Goal: Task Accomplishment & Management: Manage account settings

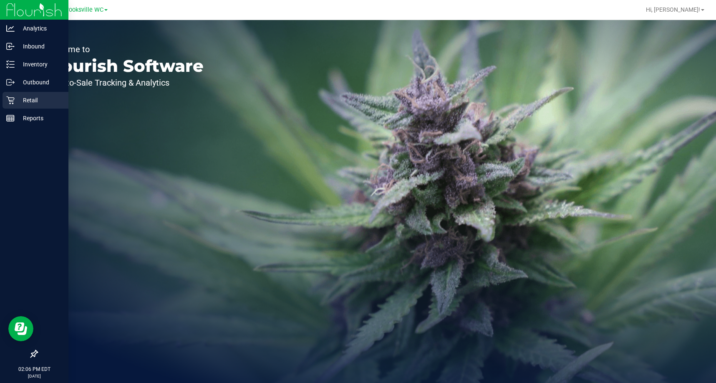
click at [11, 103] on icon at bounding box center [10, 100] width 8 height 8
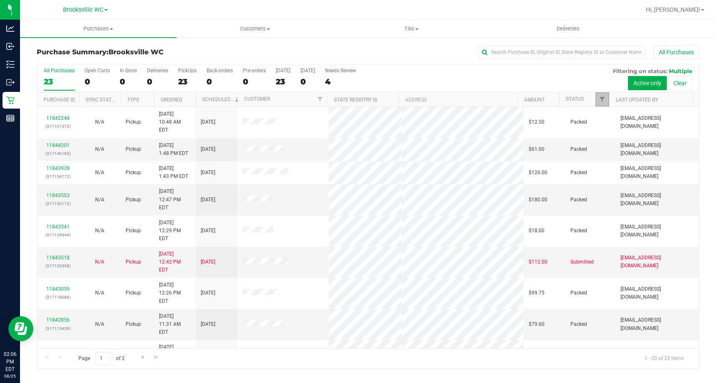
click at [603, 99] on span "Filter" at bounding box center [602, 99] width 7 height 7
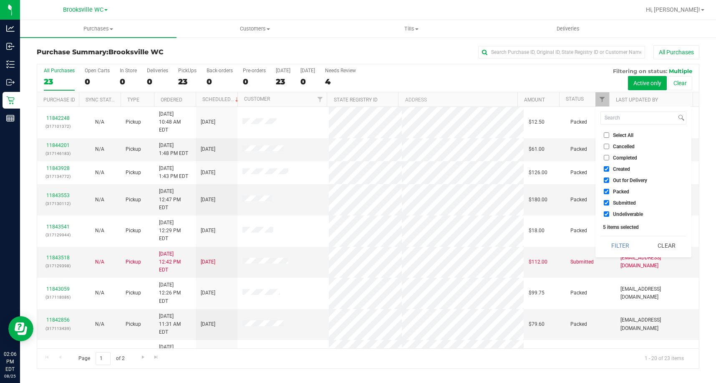
click at [617, 168] on span "Created" at bounding box center [621, 169] width 17 height 5
click at [609, 168] on input "Created" at bounding box center [606, 168] width 5 height 5
checkbox input "false"
click at [620, 183] on span "Out for Delivery" at bounding box center [630, 180] width 34 height 5
click at [609, 183] on input "Out for Delivery" at bounding box center [606, 179] width 5 height 5
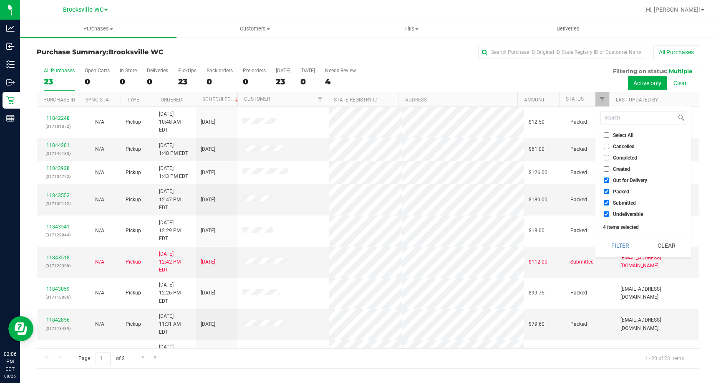
checkbox input "false"
click at [620, 192] on span "Packed" at bounding box center [621, 191] width 16 height 5
click at [609, 192] on input "Packed" at bounding box center [606, 191] width 5 height 5
checkbox input "false"
click at [616, 212] on span "Undeliverable" at bounding box center [628, 214] width 30 height 5
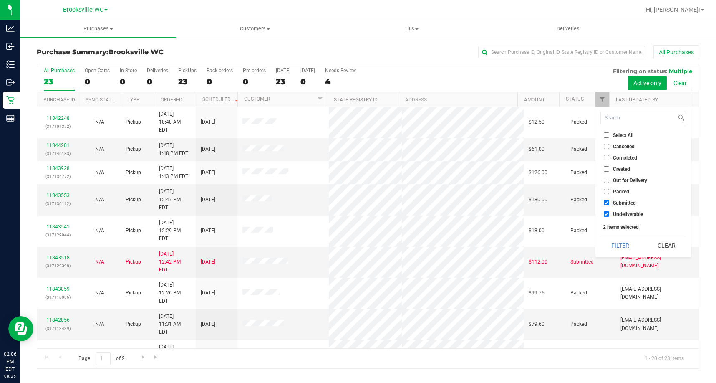
click at [609, 212] on input "Undeliverable" at bounding box center [606, 213] width 5 height 5
checkbox input "false"
click at [618, 242] on button "Filter" at bounding box center [621, 245] width 40 height 18
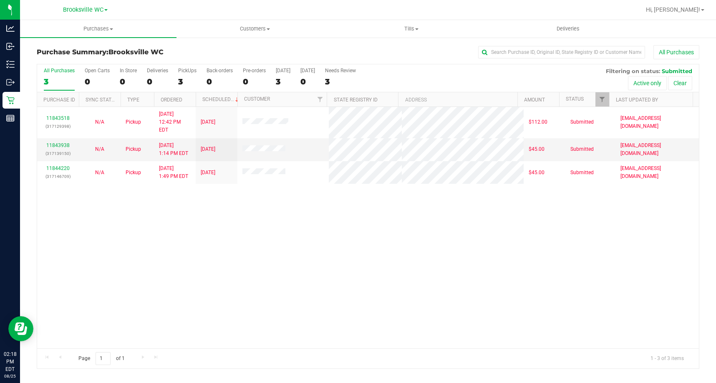
drag, startPoint x: 46, startPoint y: 223, endPoint x: 196, endPoint y: 7, distance: 262.8
click at [46, 223] on div "11843518 (317129398) N/A Pickup 8/25/2025 12:42 PM EDT 8/25/2025 $112.00 Submit…" at bounding box center [368, 227] width 662 height 241
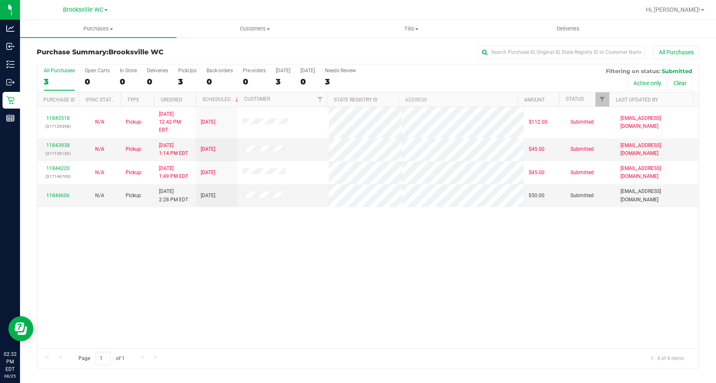
click at [58, 264] on div "11843518 (317129398) N/A Pickup 8/25/2025 12:42 PM EDT 8/25/2025 $112.00 Submit…" at bounding box center [368, 227] width 662 height 241
click at [51, 313] on div "11843518 (317129398) N/A Pickup 8/25/2025 12:42 PM EDT 8/25/2025 $112.00 Submit…" at bounding box center [368, 227] width 662 height 241
click at [602, 98] on span "Filter" at bounding box center [602, 99] width 7 height 7
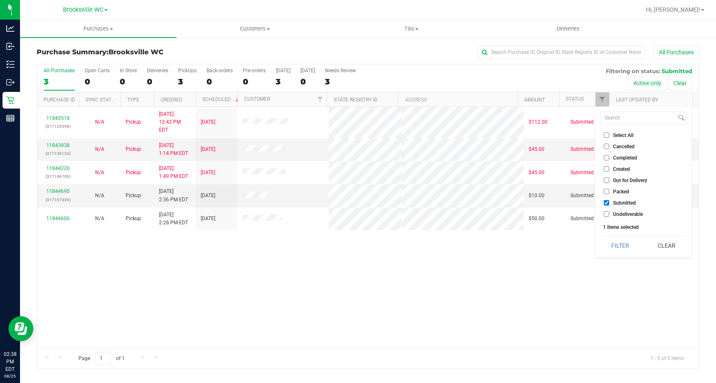
click at [543, 254] on div "11843518 (317129398) N/A Pickup 8/25/2025 12:42 PM EDT 8/25/2025 $112.00 Submit…" at bounding box center [368, 227] width 662 height 241
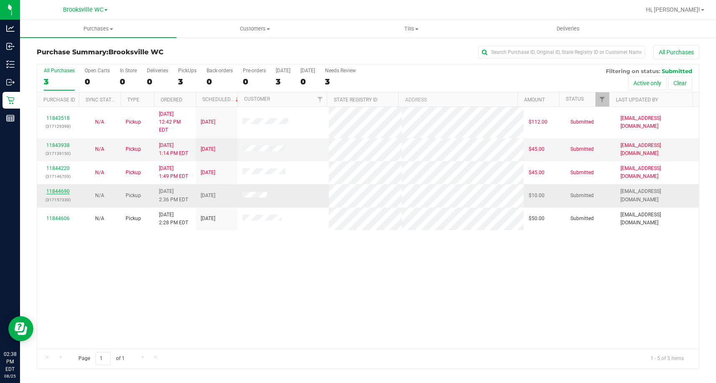
click at [51, 188] on link "11844690" at bounding box center [57, 191] width 23 height 6
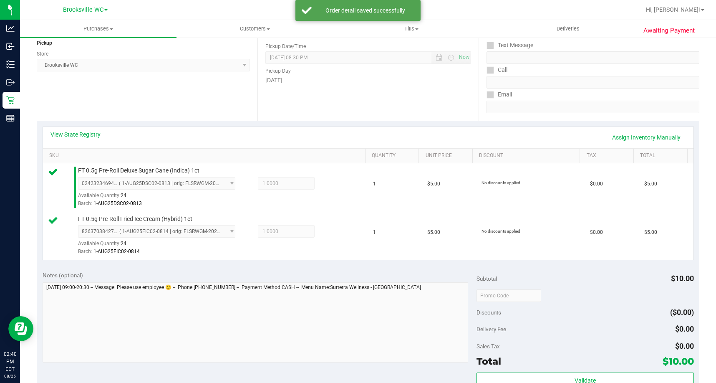
scroll to position [167, 0]
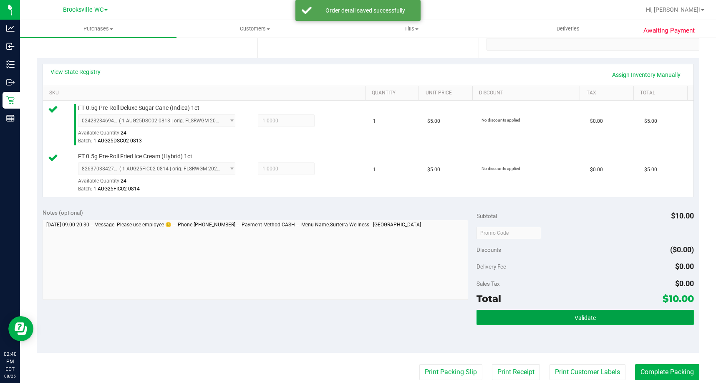
click at [553, 318] on button "Validate" at bounding box center [585, 317] width 217 height 15
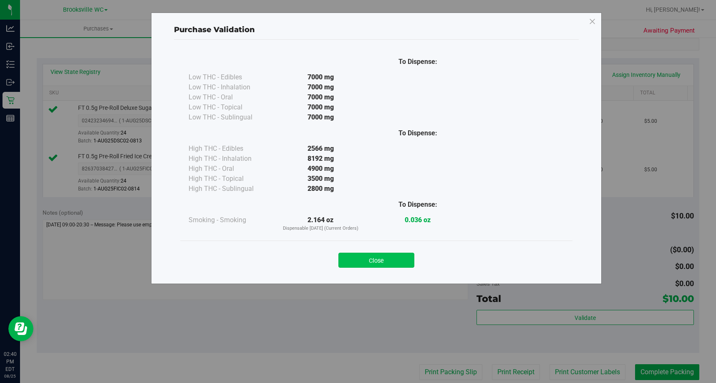
click at [387, 259] on button "Close" at bounding box center [377, 260] width 76 height 15
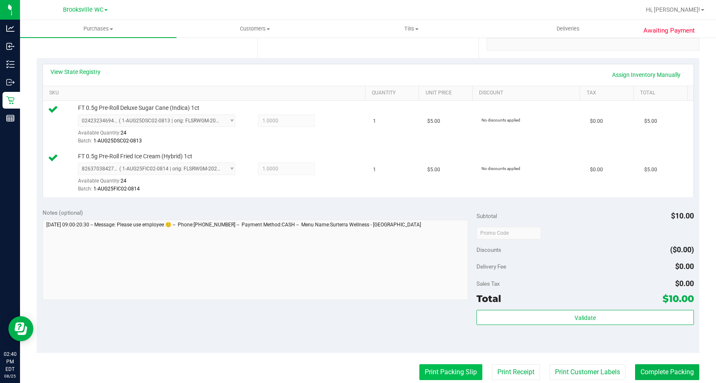
click at [420, 368] on button "Print Packing Slip" at bounding box center [451, 372] width 63 height 16
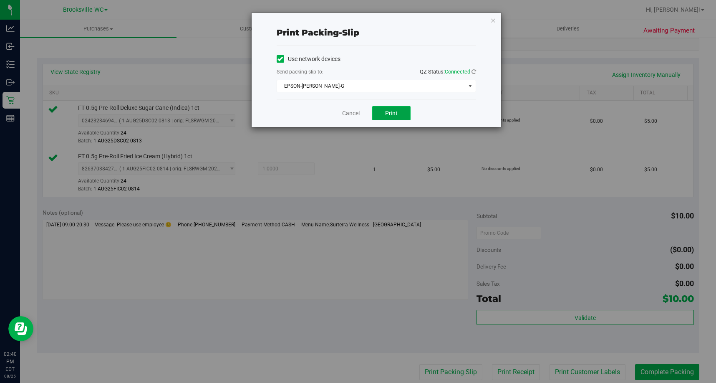
click at [394, 111] on span "Print" at bounding box center [391, 113] width 13 height 7
click at [494, 22] on icon "button" at bounding box center [493, 20] width 6 height 10
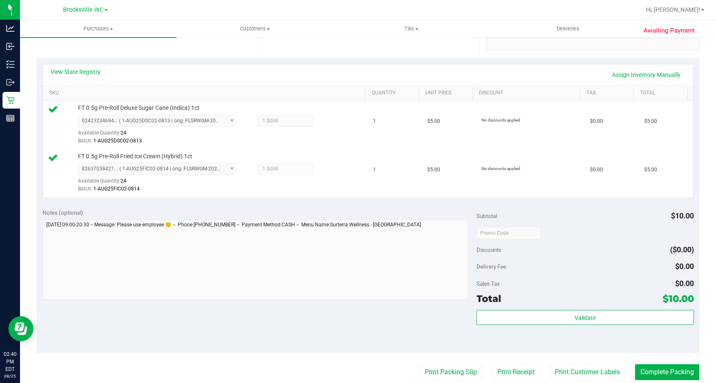
click at [585, 327] on div "Validate" at bounding box center [585, 329] width 217 height 38
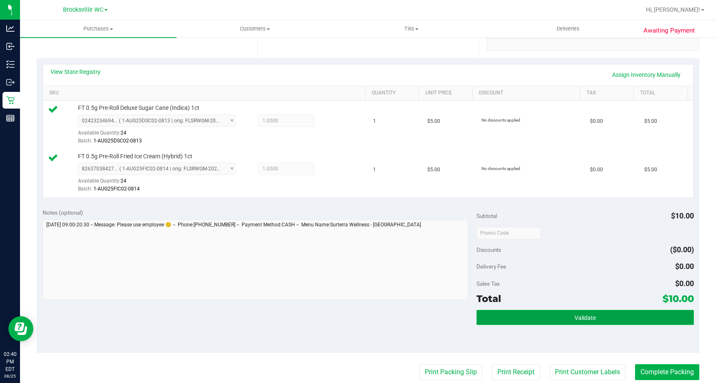
click at [585, 322] on button "Validate" at bounding box center [585, 317] width 217 height 15
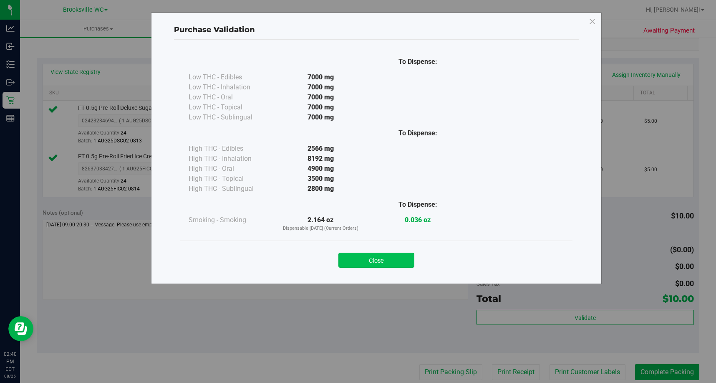
click at [399, 264] on button "Close" at bounding box center [377, 260] width 76 height 15
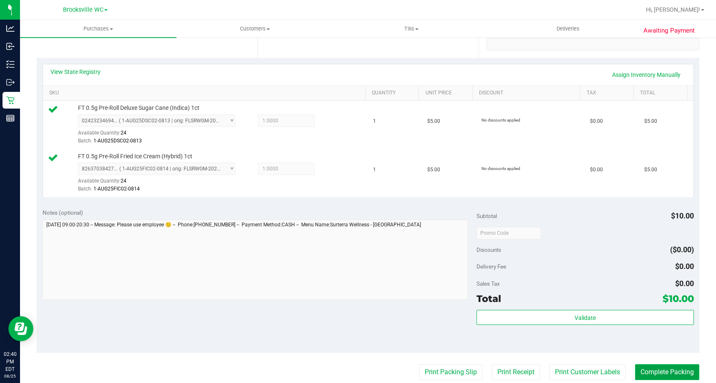
click at [643, 366] on button "Complete Packing" at bounding box center [667, 372] width 64 height 16
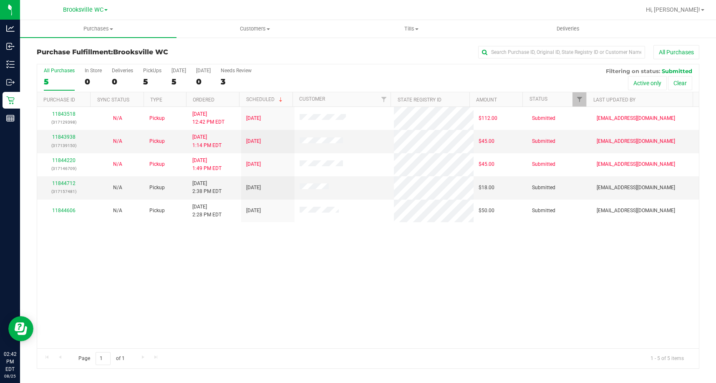
drag, startPoint x: 70, startPoint y: 278, endPoint x: 108, endPoint y: 245, distance: 49.7
click at [70, 278] on div "11843518 (317129398) N/A Pickup 8/25/2025 12:42 PM EDT 8/25/2025 $112.00 Submit…" at bounding box center [368, 227] width 662 height 241
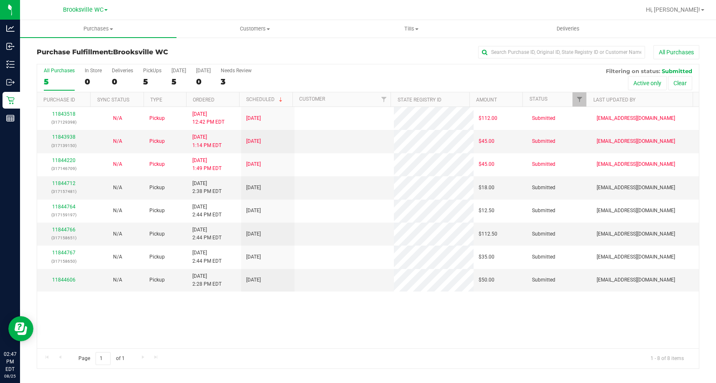
click at [56, 336] on div "11843518 (317129398) N/A Pickup 8/25/2025 12:42 PM EDT 8/25/2025 $112.00 Submit…" at bounding box center [368, 227] width 662 height 241
click at [66, 314] on div "11843518 (317129398) N/A Pickup 8/25/2025 12:42 PM EDT 8/25/2025 $112.00 Submit…" at bounding box center [368, 227] width 662 height 241
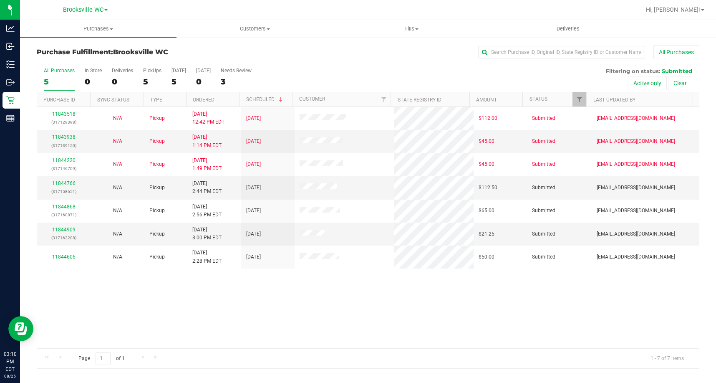
click at [35, 261] on div "All Purchases 5 In Store 0 Deliveries 0 PickUps 5 Today 5 Tomorrow 0 Needs Revi…" at bounding box center [367, 215] width 675 height 305
click at [65, 227] on link "11844909" at bounding box center [63, 230] width 23 height 6
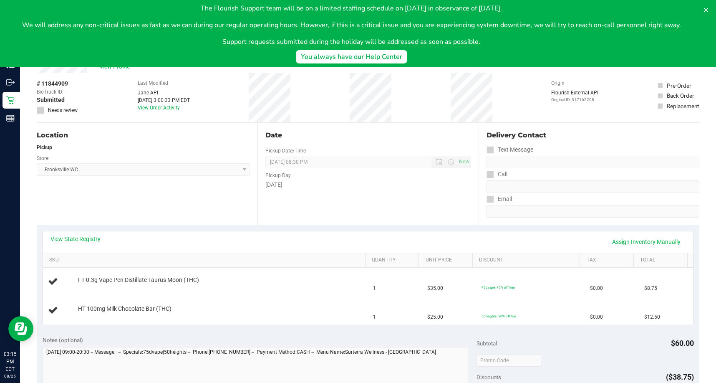
click at [61, 211] on div "Location Pickup Store Brooksville WC Select Store Bonita Springs WC Boynton Bea…" at bounding box center [147, 174] width 221 height 102
click at [51, 195] on div "Location Pickup Store Brooksville WC Select Store Bonita Springs WC Boynton Bea…" at bounding box center [147, 174] width 221 height 102
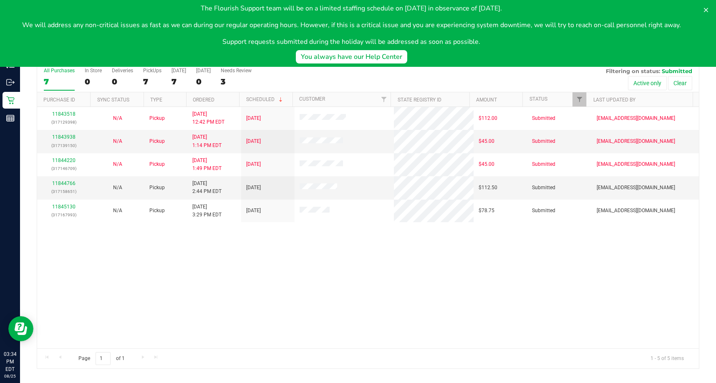
click at [52, 287] on div "11843518 (317129398) N/A Pickup 8/25/2025 12:42 PM EDT 8/25/2025 $112.00 Submit…" at bounding box center [368, 227] width 662 height 241
click at [74, 245] on div "11843518 (317129398) N/A Pickup 8/25/2025 12:42 PM EDT 8/25/2025 $112.00 Submit…" at bounding box center [368, 227] width 662 height 241
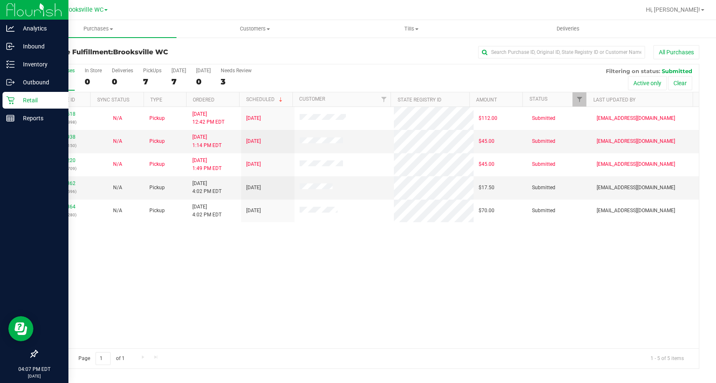
click at [18, 273] on div at bounding box center [34, 237] width 68 height 218
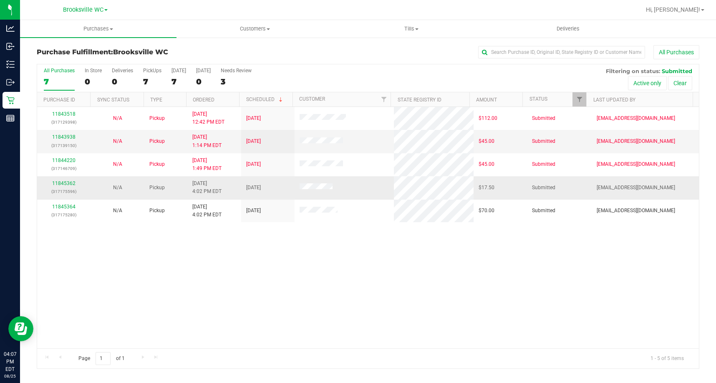
click at [66, 180] on div "11845362 (317175596)" at bounding box center [64, 187] width 44 height 16
click at [66, 182] on link "11845362" at bounding box center [63, 183] width 23 height 6
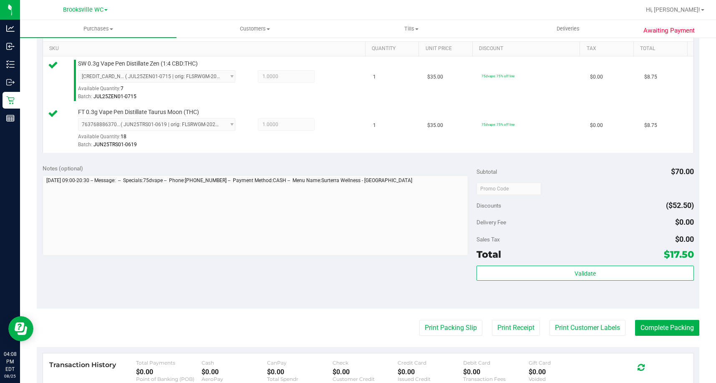
scroll to position [292, 0]
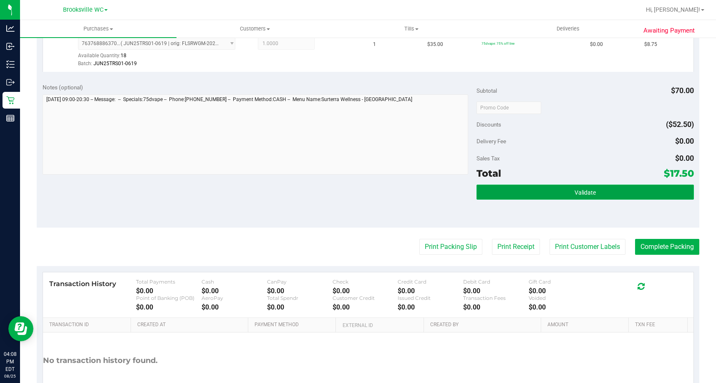
click at [544, 190] on button "Validate" at bounding box center [585, 191] width 217 height 15
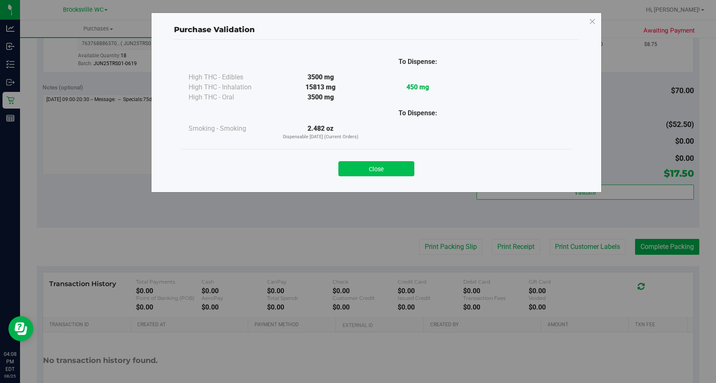
click at [392, 165] on button "Close" at bounding box center [377, 168] width 76 height 15
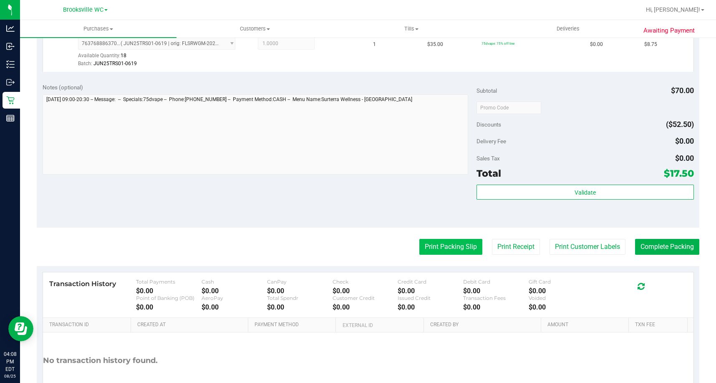
click at [433, 244] on button "Print Packing Slip" at bounding box center [451, 247] width 63 height 16
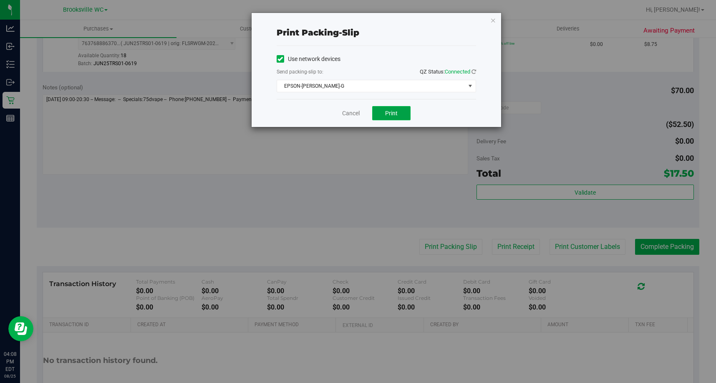
click at [389, 116] on span "Print" at bounding box center [391, 113] width 13 height 7
click at [493, 21] on icon "button" at bounding box center [493, 20] width 6 height 10
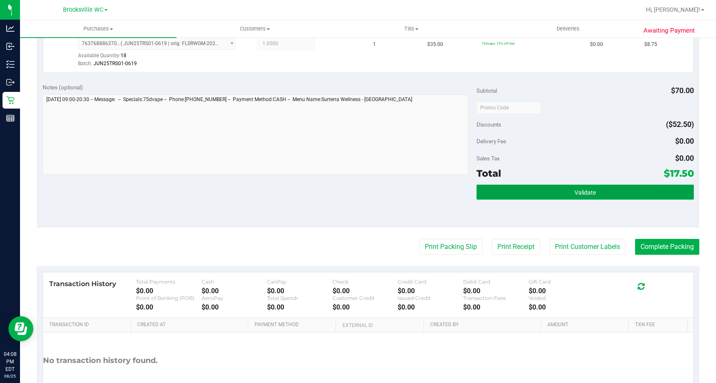
click at [624, 192] on button "Validate" at bounding box center [585, 191] width 217 height 15
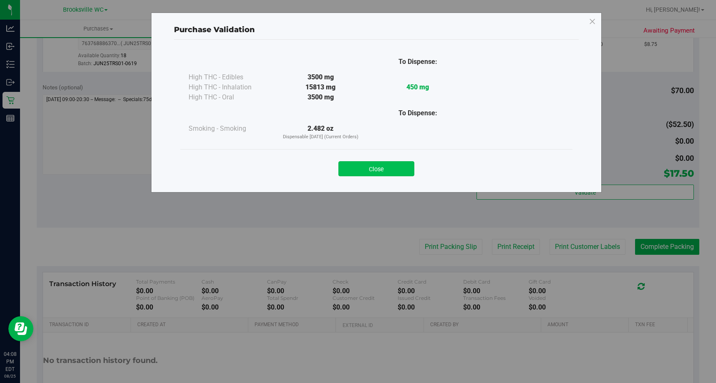
click at [367, 171] on button "Close" at bounding box center [377, 168] width 76 height 15
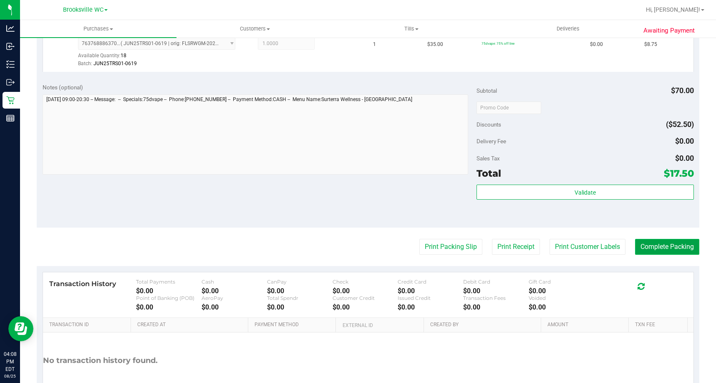
click at [651, 250] on button "Complete Packing" at bounding box center [667, 247] width 64 height 16
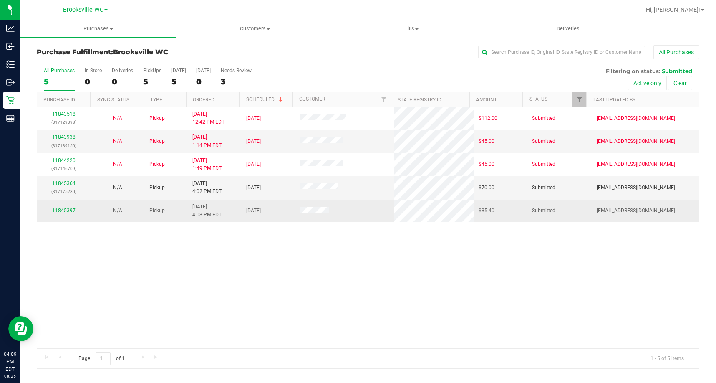
click at [59, 210] on link "11845397" at bounding box center [63, 210] width 23 height 6
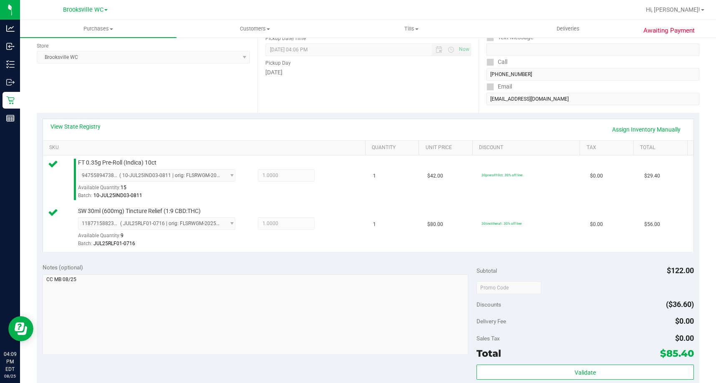
scroll to position [209, 0]
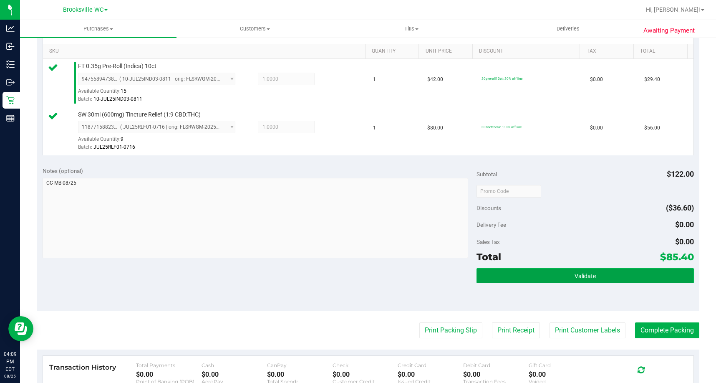
click at [564, 272] on button "Validate" at bounding box center [585, 275] width 217 height 15
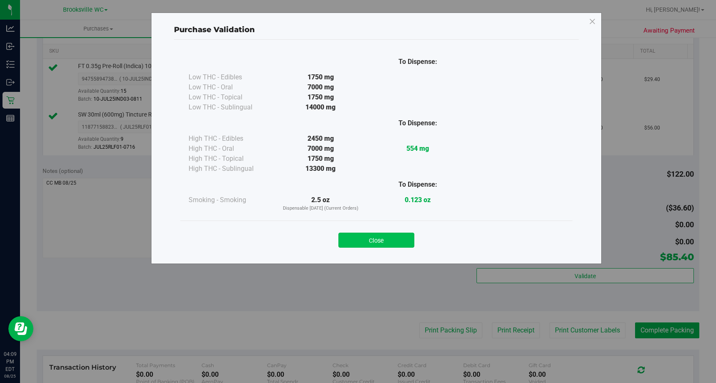
click at [381, 242] on button "Close" at bounding box center [377, 240] width 76 height 15
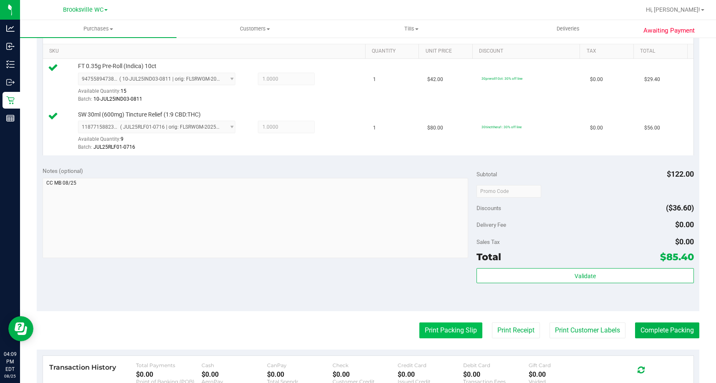
click at [461, 336] on button "Print Packing Slip" at bounding box center [451, 330] width 63 height 16
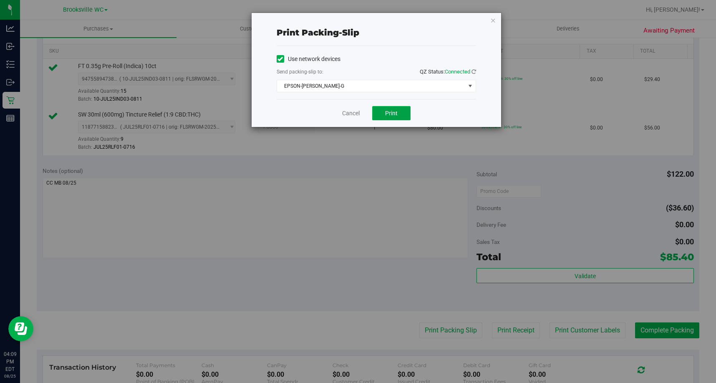
click at [391, 116] on button "Print" at bounding box center [391, 113] width 38 height 14
click at [493, 21] on icon "button" at bounding box center [493, 20] width 6 height 10
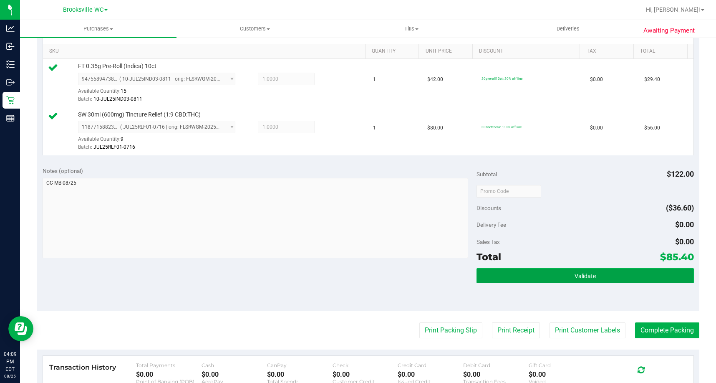
click at [559, 276] on button "Validate" at bounding box center [585, 275] width 217 height 15
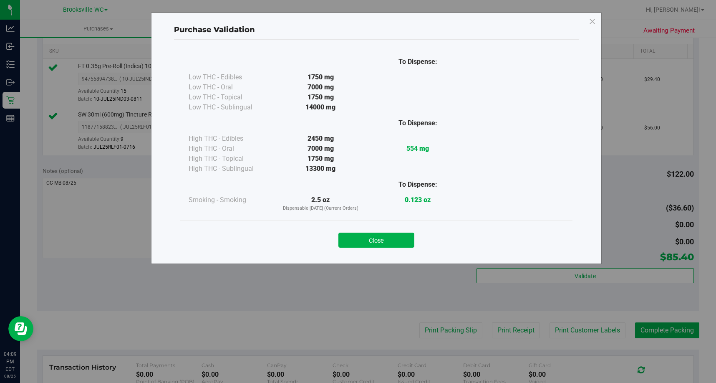
drag, startPoint x: 379, startPoint y: 241, endPoint x: 703, endPoint y: 353, distance: 342.8
click at [381, 240] on button "Close" at bounding box center [377, 240] width 76 height 15
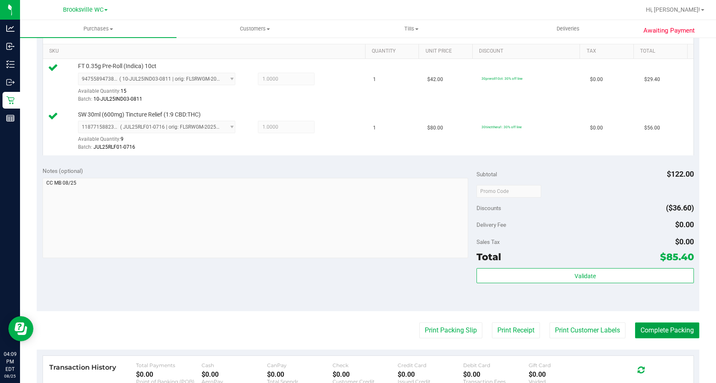
click at [638, 328] on button "Complete Packing" at bounding box center [667, 330] width 64 height 16
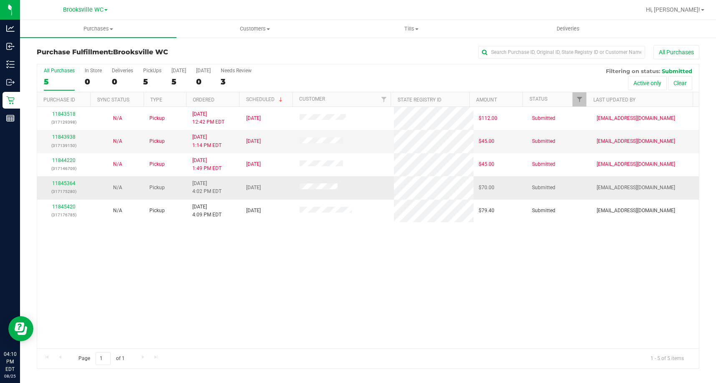
click at [66, 179] on div "11845364 (317175280)" at bounding box center [64, 187] width 44 height 16
click at [64, 266] on div "11843518 (317129398) N/A Pickup 8/25/2025 12:42 PM EDT 8/25/2025 $112.00 Submit…" at bounding box center [368, 227] width 662 height 241
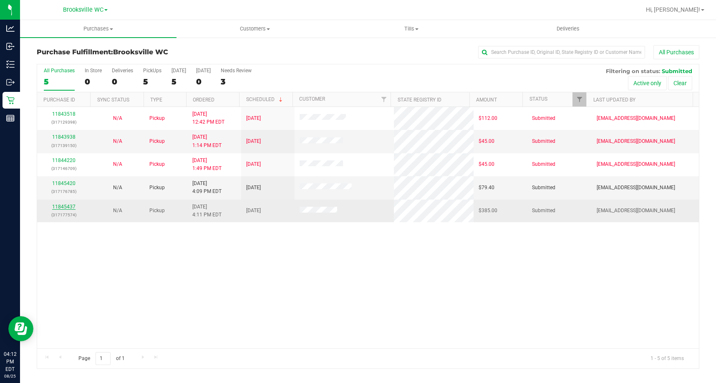
click at [63, 208] on link "11845437" at bounding box center [63, 207] width 23 height 6
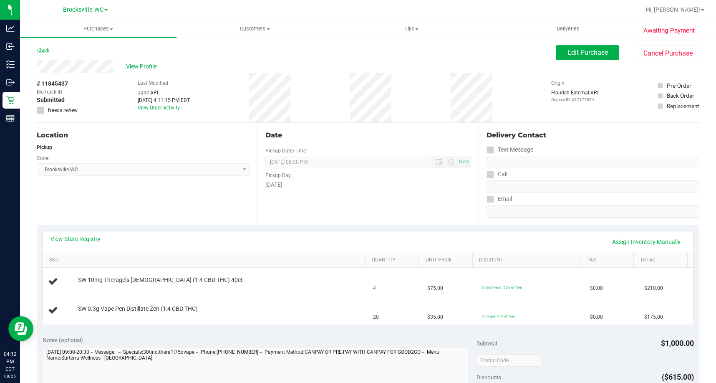
click at [40, 48] on link "Back" at bounding box center [43, 50] width 13 height 6
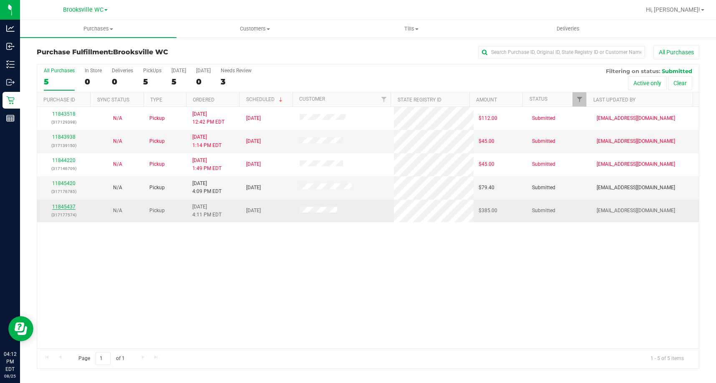
click at [68, 208] on link "11845437" at bounding box center [63, 207] width 23 height 6
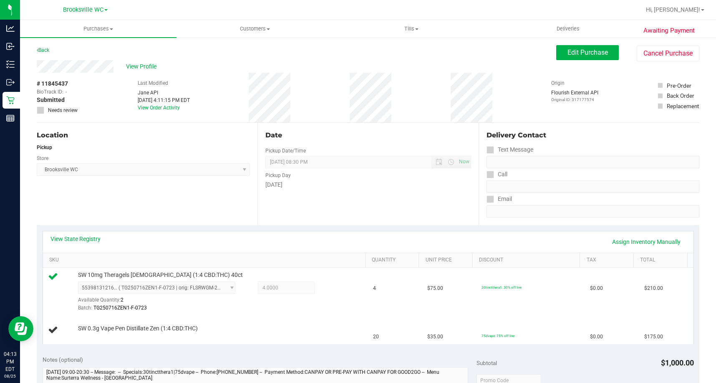
click at [623, 233] on div "View State Registry Assign Inventory Manually" at bounding box center [368, 241] width 651 height 21
click at [616, 235] on link "Assign Inventory Manually" at bounding box center [646, 242] width 79 height 14
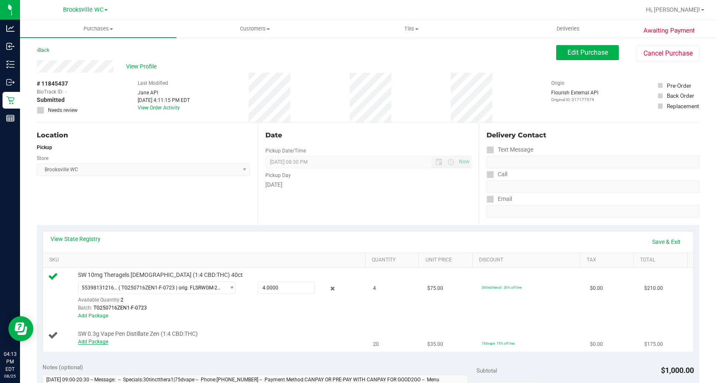
click at [106, 339] on link "Add Package" at bounding box center [93, 342] width 30 height 6
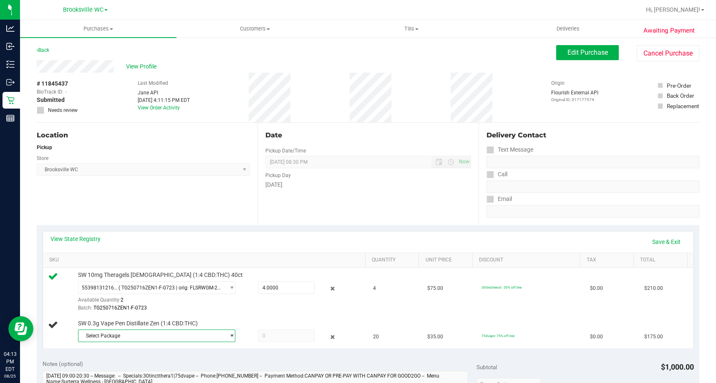
click at [104, 340] on span "Select Package" at bounding box center [151, 336] width 146 height 12
click at [107, 339] on span "Select Package" at bounding box center [151, 336] width 146 height 12
click at [109, 339] on span "Select Package" at bounding box center [151, 336] width 146 height 12
click at [141, 368] on span "( JUL25ZEN01-0715 | orig: FLSRWGM-20250721-3423 )" at bounding box center [203, 370] width 125 height 6
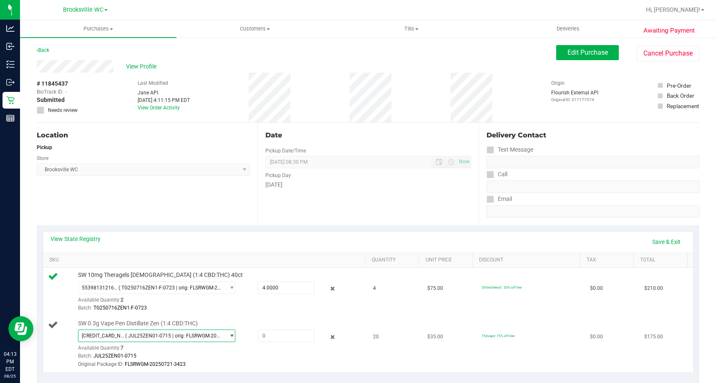
click at [207, 330] on span "4300307763800164 ( JUL25ZEN01-0715 | orig: FLSRWGM-20250721-3423 )" at bounding box center [151, 336] width 146 height 12
drag, startPoint x: 245, startPoint y: 334, endPoint x: 255, endPoint y: 334, distance: 10.0
click at [250, 334] on div at bounding box center [279, 335] width 71 height 13
click at [329, 339] on icon at bounding box center [333, 337] width 9 height 10
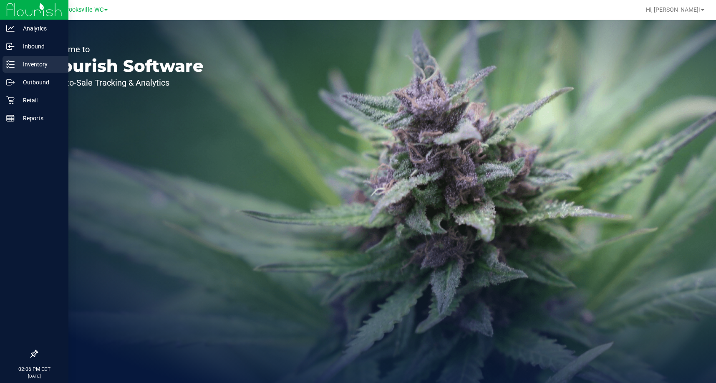
click at [10, 61] on line at bounding box center [12, 61] width 5 height 0
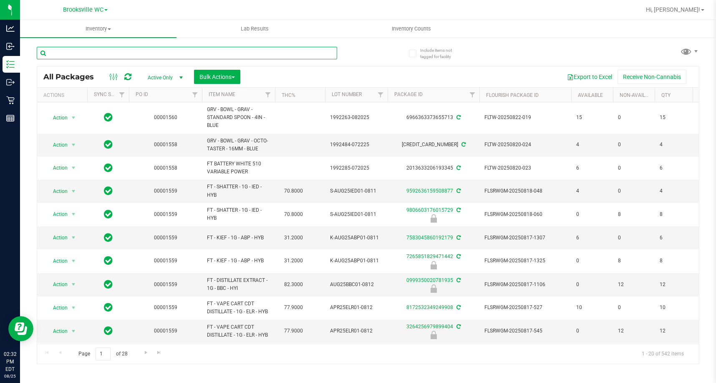
click at [173, 57] on input "text" at bounding box center [187, 53] width 301 height 13
type input "jcw"
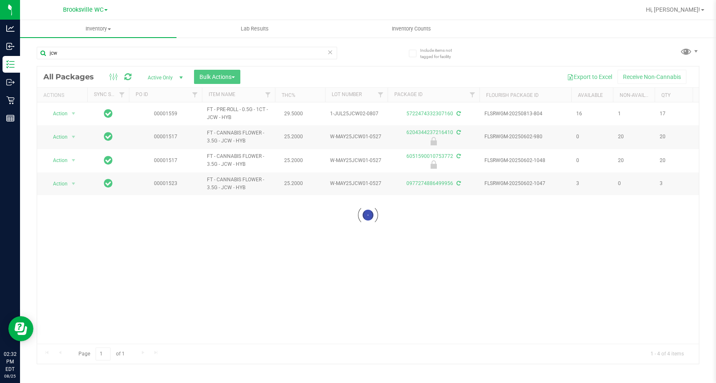
click at [330, 49] on icon at bounding box center [331, 52] width 6 height 10
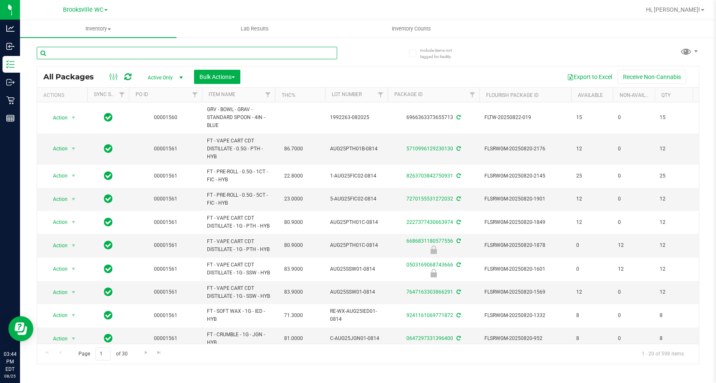
click at [140, 59] on input "text" at bounding box center [187, 53] width 301 height 13
type input "pbs"
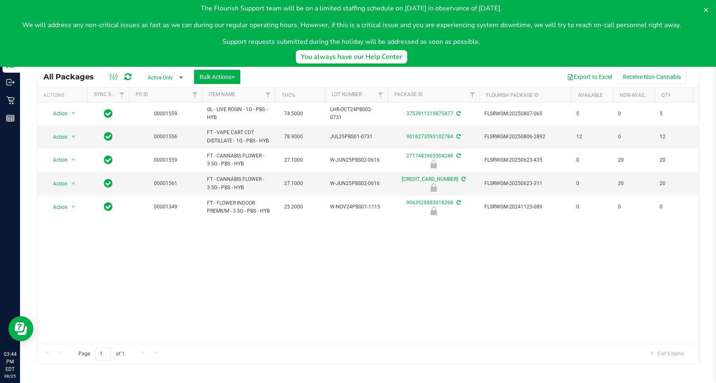
click at [30, 128] on div "Include items not tagged for facility pbs All Packages Active Only Active Only …" at bounding box center [368, 164] width 696 height 255
click at [53, 287] on div "Action Action Adjust qty Create package Edit attributes Global inventory Locate…" at bounding box center [368, 222] width 662 height 241
click at [708, 10] on icon at bounding box center [706, 10] width 7 height 7
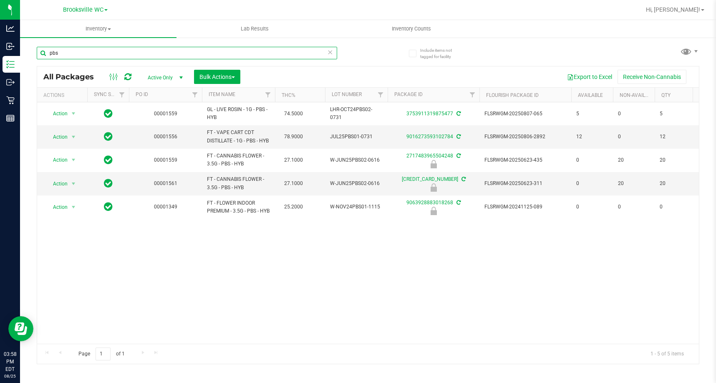
click at [89, 53] on input "pbs" at bounding box center [187, 53] width 301 height 13
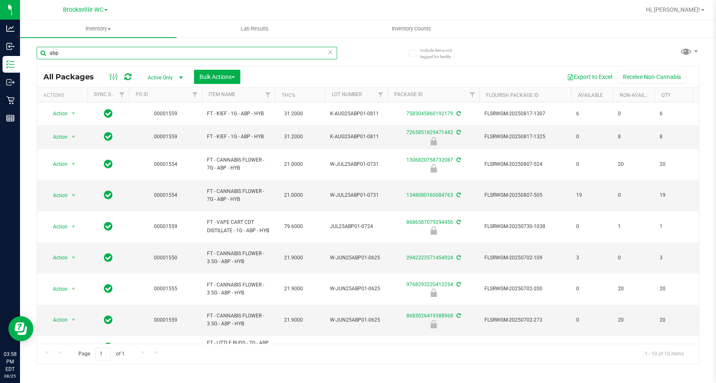
type input "abp"
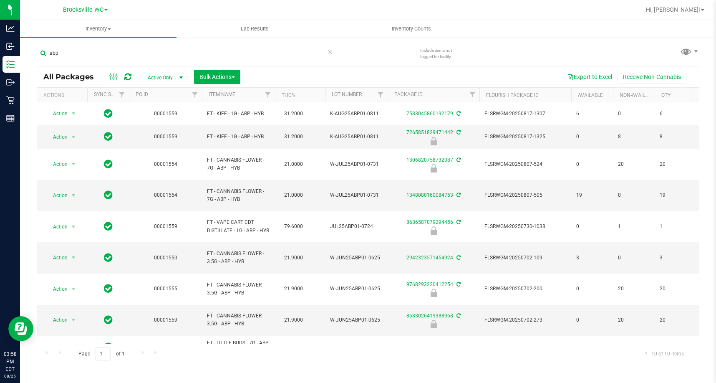
click at [331, 55] on icon at bounding box center [331, 52] width 6 height 10
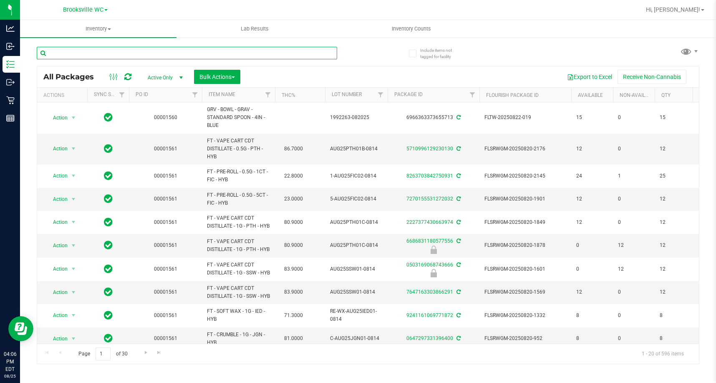
click at [61, 47] on input "text" at bounding box center [187, 53] width 301 height 13
click at [175, 54] on input "text" at bounding box center [187, 53] width 301 height 13
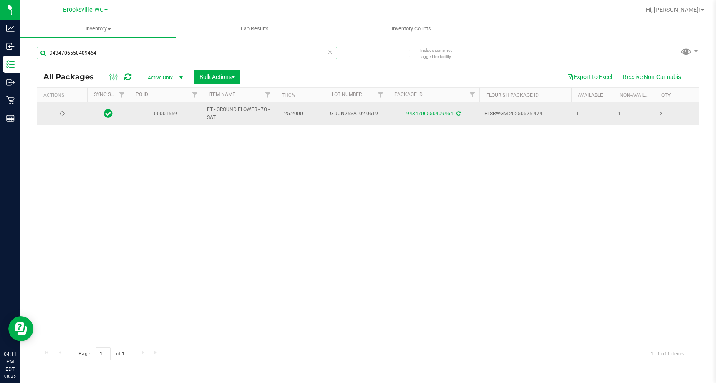
type input "9434706550409464"
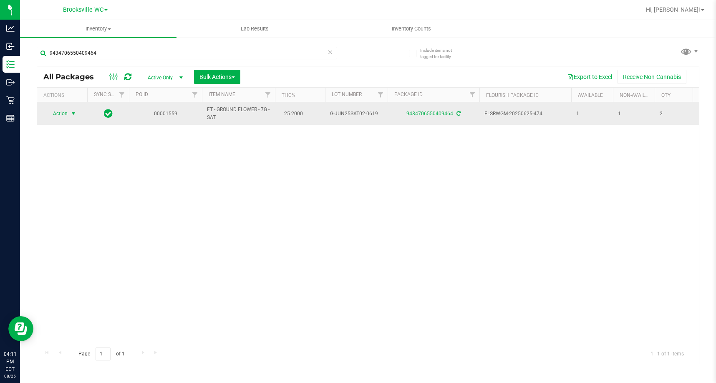
click at [73, 115] on span "select" at bounding box center [73, 113] width 7 height 7
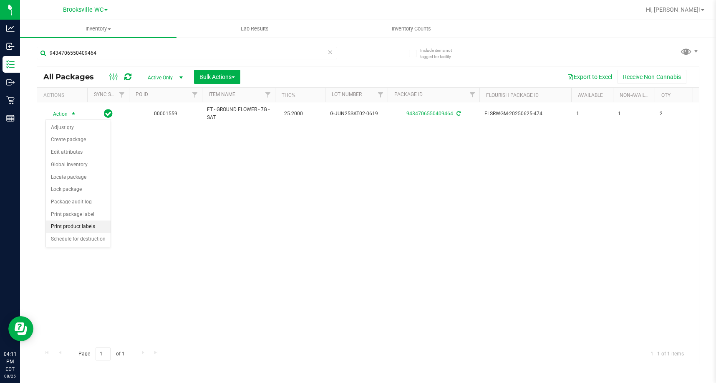
click at [82, 229] on li "Print product labels" at bounding box center [78, 226] width 65 height 13
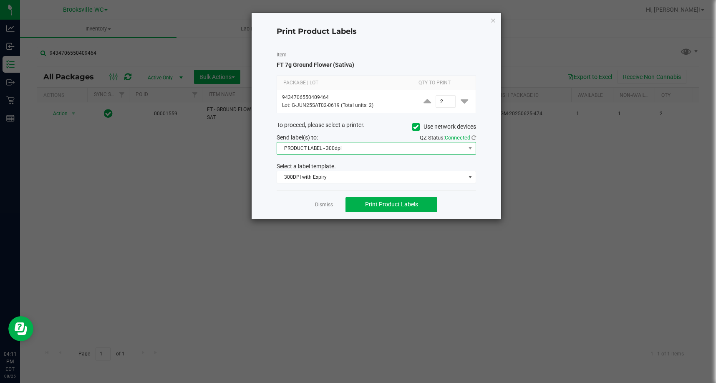
click at [466, 150] on span at bounding box center [470, 148] width 10 height 12
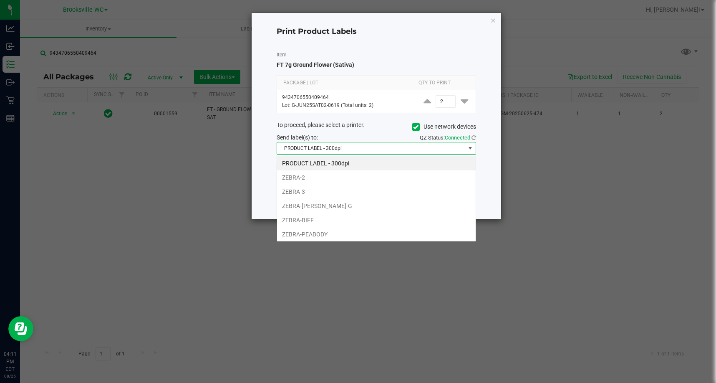
scroll to position [13, 200]
click at [334, 208] on li "ZEBRA-[PERSON_NAME]-G" at bounding box center [376, 206] width 199 height 14
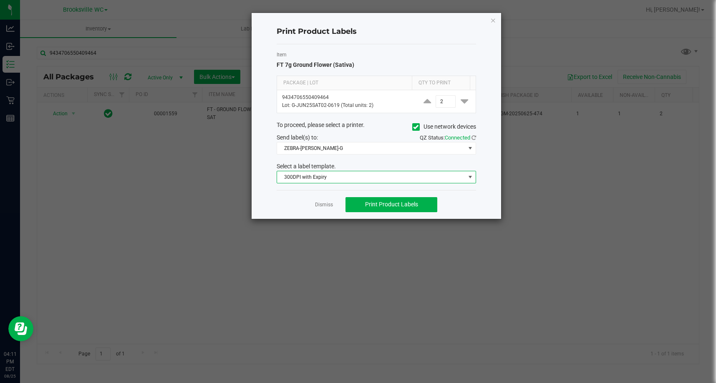
click at [472, 174] on span at bounding box center [470, 177] width 7 height 7
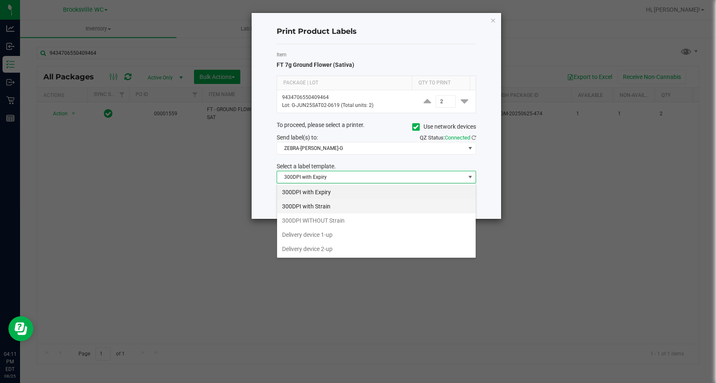
click at [356, 212] on li "300DPI with Strain" at bounding box center [376, 206] width 199 height 14
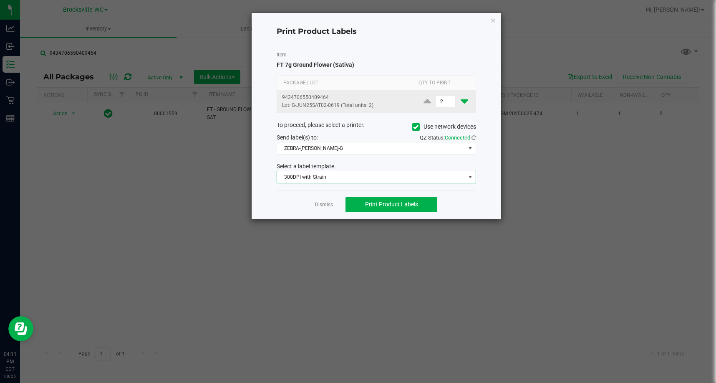
click at [461, 99] on icon at bounding box center [465, 101] width 8 height 10
type input "1"
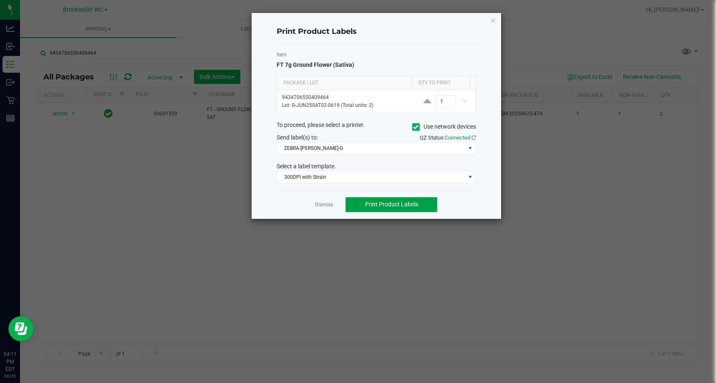
click at [415, 202] on span "Print Product Labels" at bounding box center [391, 204] width 53 height 7
click at [493, 20] on icon "button" at bounding box center [493, 20] width 6 height 10
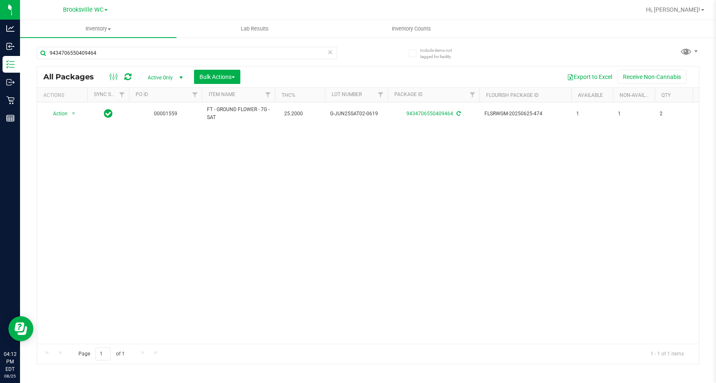
click at [333, 53] on icon at bounding box center [331, 52] width 6 height 10
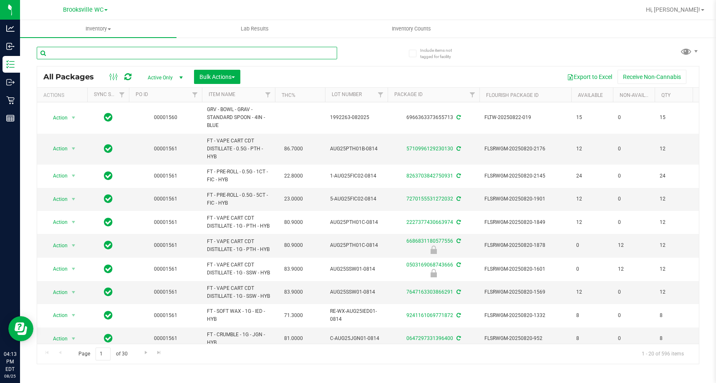
click at [207, 54] on input "text" at bounding box center [187, 53] width 301 height 13
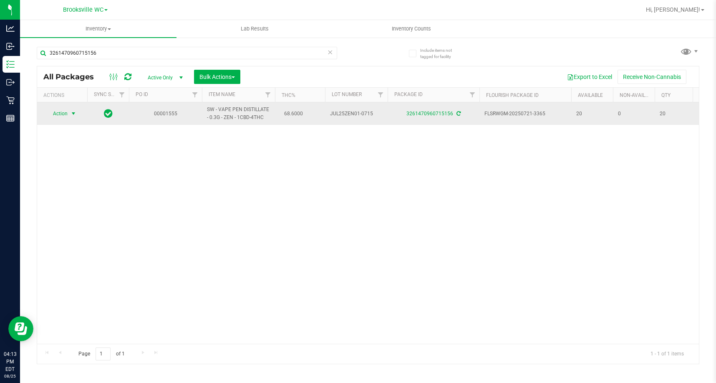
click at [69, 113] on span "select" at bounding box center [73, 114] width 10 height 12
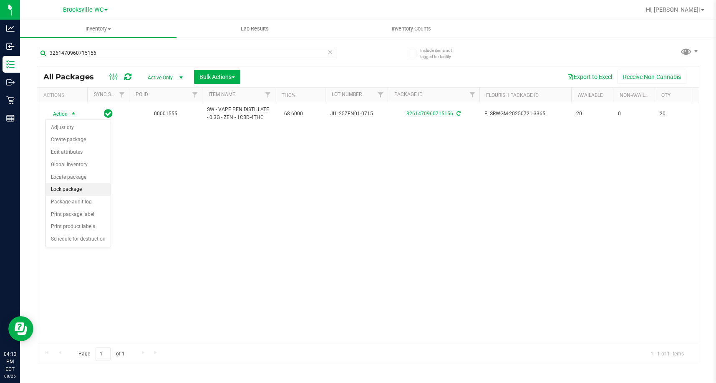
click at [202, 180] on div "Action Action Adjust qty Create package Edit attributes Global inventory Locate…" at bounding box center [368, 222] width 662 height 241
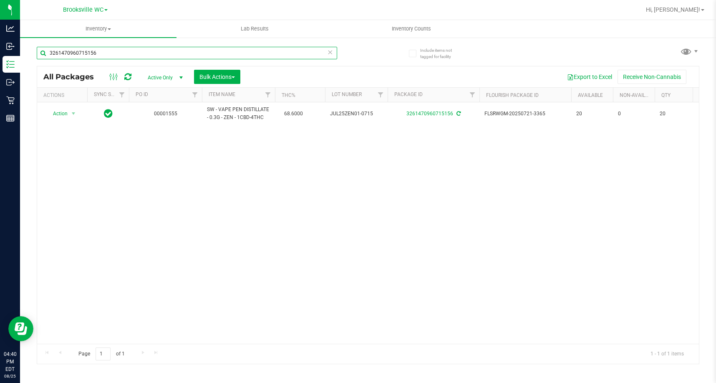
click at [102, 56] on input "3261470960715156" at bounding box center [187, 53] width 301 height 13
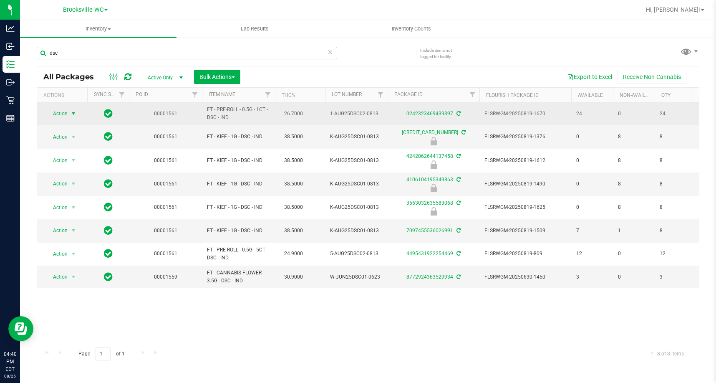
type input "dsc"
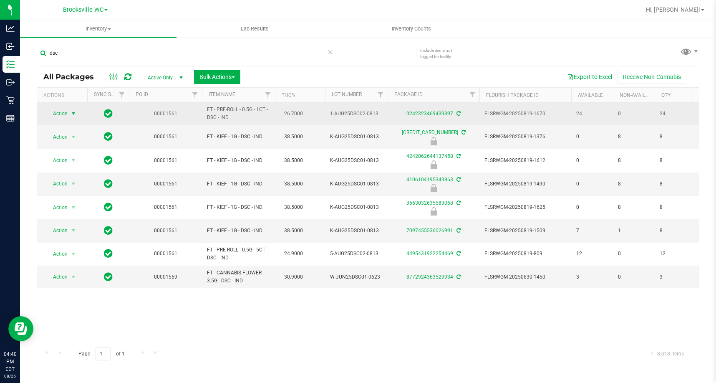
click at [73, 110] on span "select" at bounding box center [73, 113] width 7 height 7
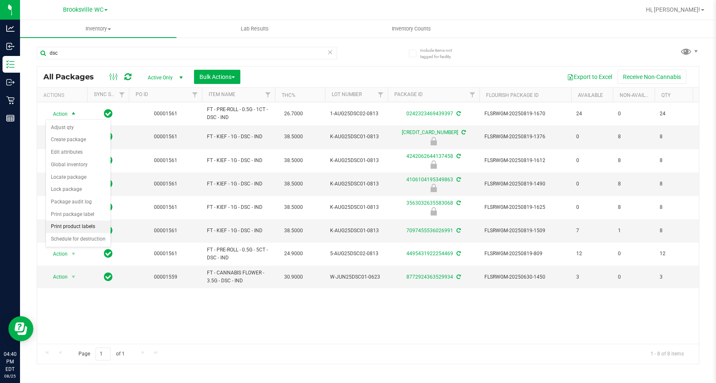
click at [75, 226] on li "Print product labels" at bounding box center [78, 226] width 65 height 13
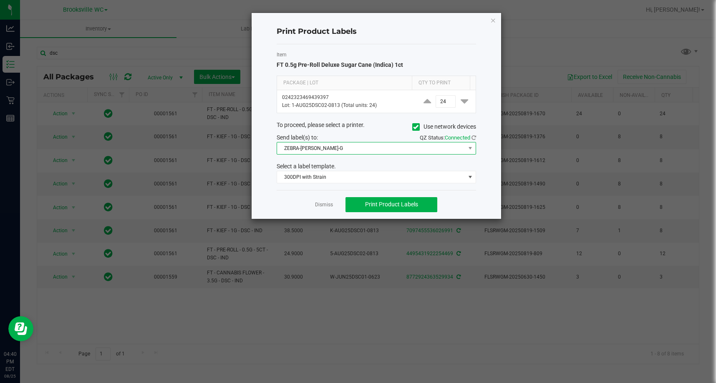
click at [389, 142] on span "ZEBRA-[PERSON_NAME]-G" at bounding box center [371, 148] width 188 height 12
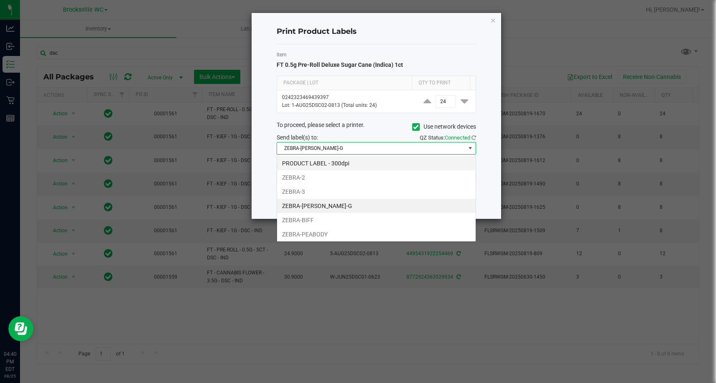
scroll to position [13, 200]
click at [485, 154] on div "Print Product Labels Item FT 0.5g Pre-Roll Deluxe Sugar Cane (Indica) 1ct Packa…" at bounding box center [377, 116] width 250 height 206
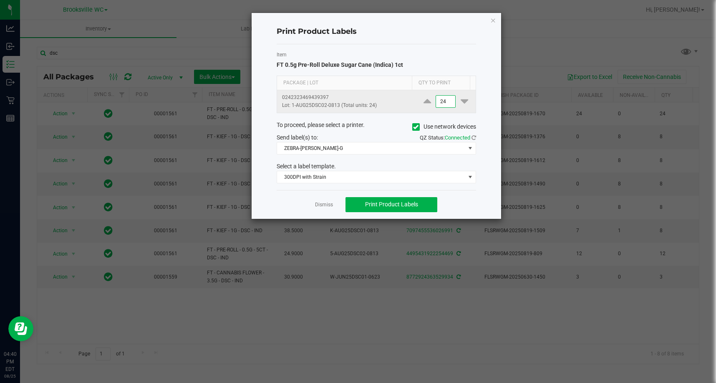
click at [442, 100] on input "24" at bounding box center [445, 102] width 19 height 12
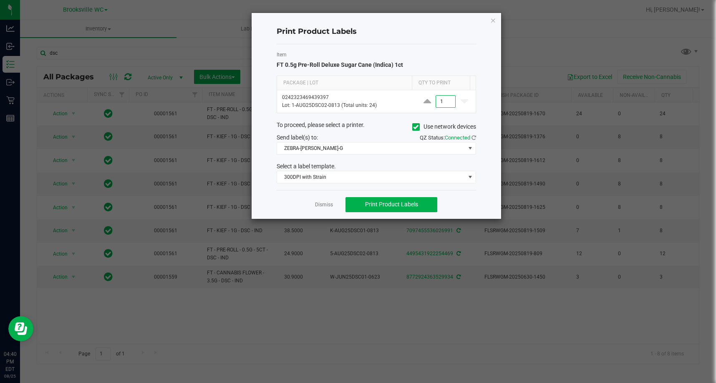
type input "1"
click at [455, 60] on div "Item FT 0.5g Pre-Roll Deluxe Sugar Cane (Indica) 1ct" at bounding box center [377, 60] width 200 height 18
click at [389, 210] on button "Print Product Labels" at bounding box center [392, 204] width 92 height 15
click at [35, 171] on ngb-modal-window "Print Product Labels Item FT 0.5g Pre-Roll Deluxe Sugar Cane (Indica) 1ct Packa…" at bounding box center [361, 191] width 723 height 383
click at [497, 22] on div "Print Product Labels Item FT 0.5g Pre-Roll Deluxe Sugar Cane (Indica) 1ct Packa…" at bounding box center [377, 116] width 250 height 206
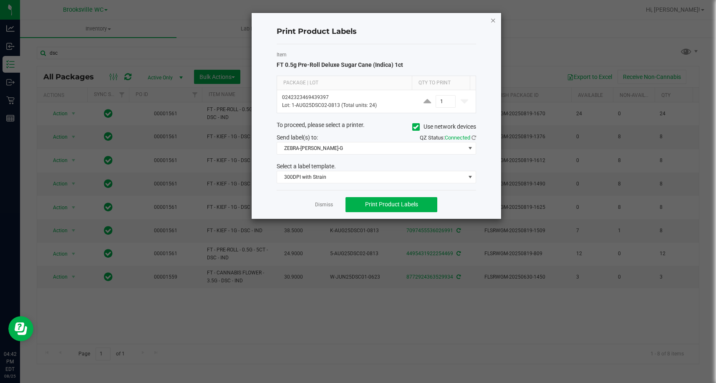
click at [493, 21] on icon "button" at bounding box center [493, 20] width 6 height 10
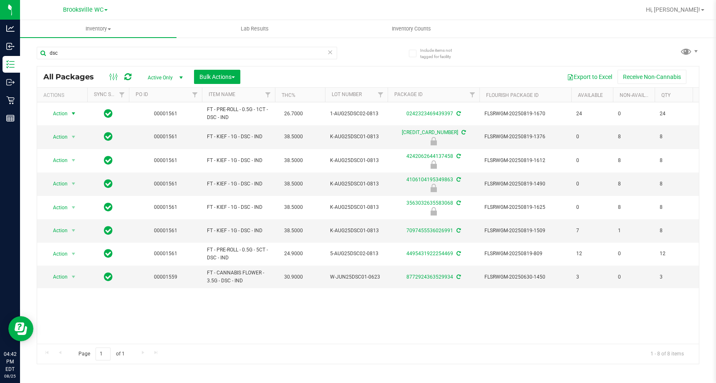
click at [331, 55] on icon at bounding box center [331, 52] width 6 height 10
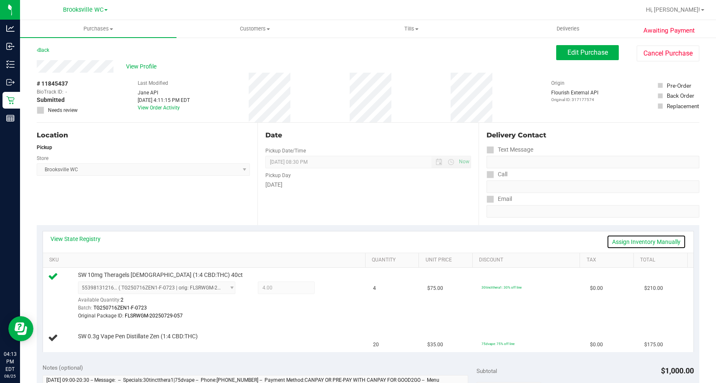
click at [619, 239] on link "Assign Inventory Manually" at bounding box center [646, 242] width 79 height 14
click at [101, 341] on link "Add Package" at bounding box center [93, 342] width 30 height 6
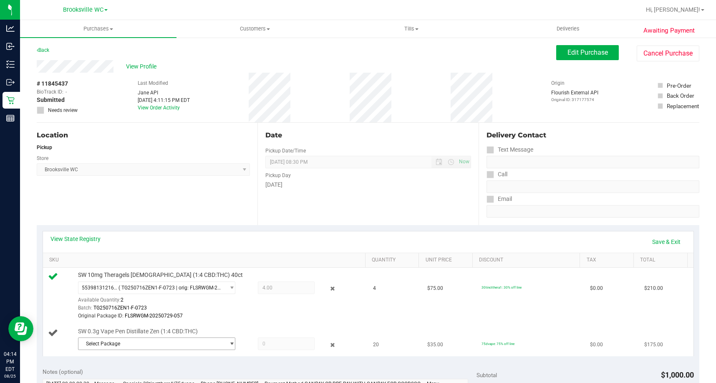
click at [151, 346] on span "Select Package" at bounding box center [151, 344] width 146 height 12
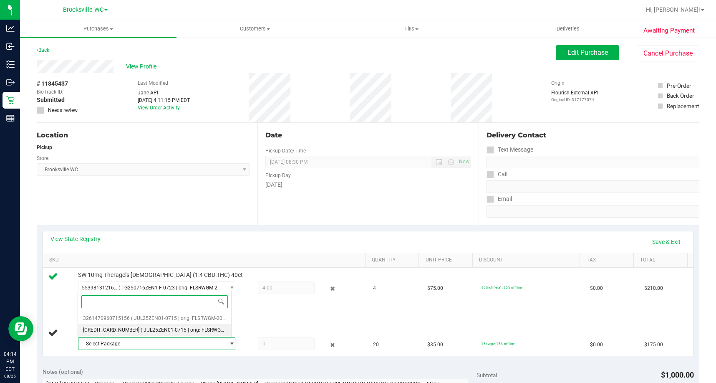
click at [163, 330] on span "( JUL25ZEN01-0715 | orig: FLSRWGM-20250721-3423 )" at bounding box center [203, 330] width 125 height 6
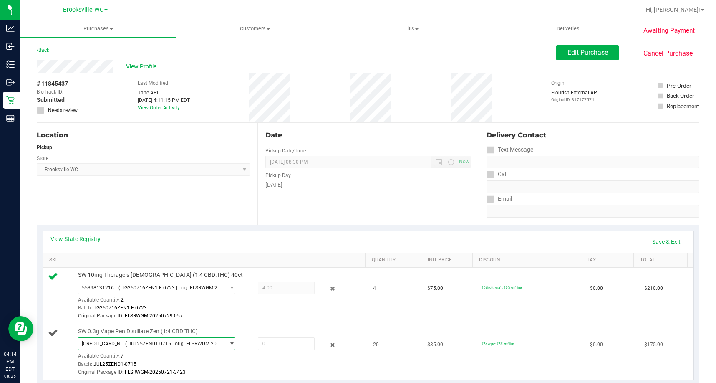
click at [205, 341] on span "( JUL25ZEN01-0715 | orig: FLSRWGM-20250721-3423 )" at bounding box center [173, 344] width 96 height 6
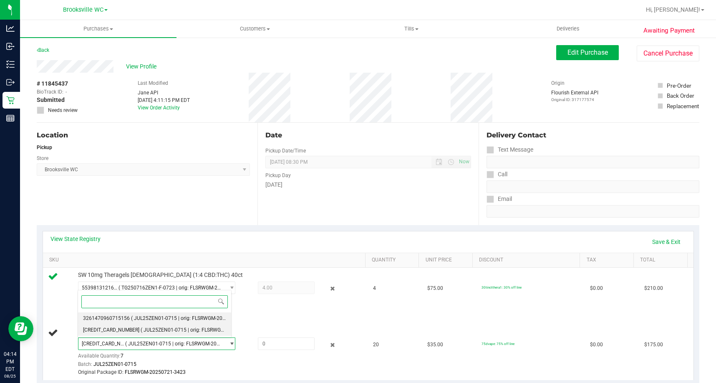
click at [159, 317] on span "( JUL25ZEN01-0715 | orig: FLSRWGM-20250721-3365 )" at bounding box center [193, 318] width 125 height 6
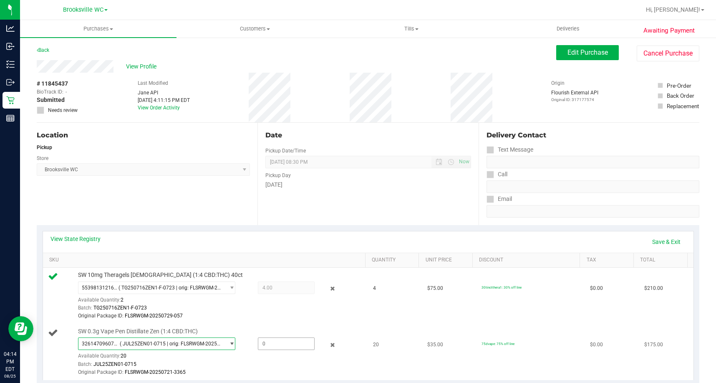
click at [267, 346] on span at bounding box center [286, 343] width 57 height 13
type input "20"
type input "20.0000"
click at [410, 330] on td "20" at bounding box center [395, 352] width 54 height 56
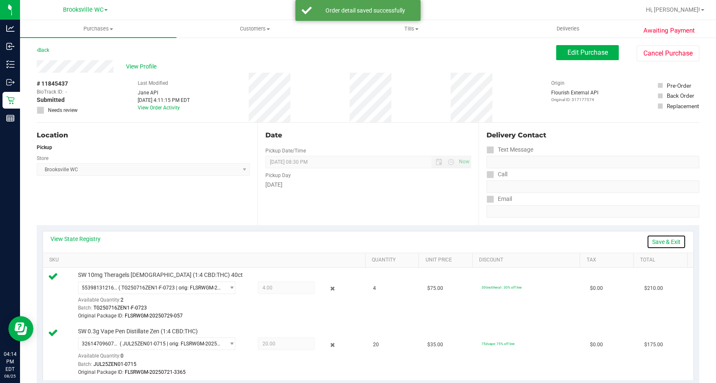
click at [658, 241] on link "Save & Exit" at bounding box center [666, 242] width 39 height 14
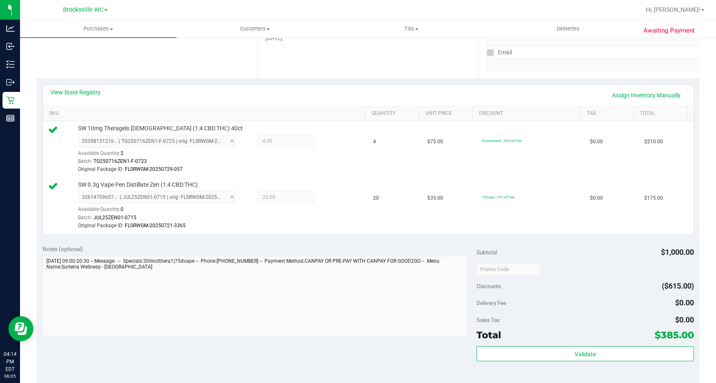
scroll to position [334, 0]
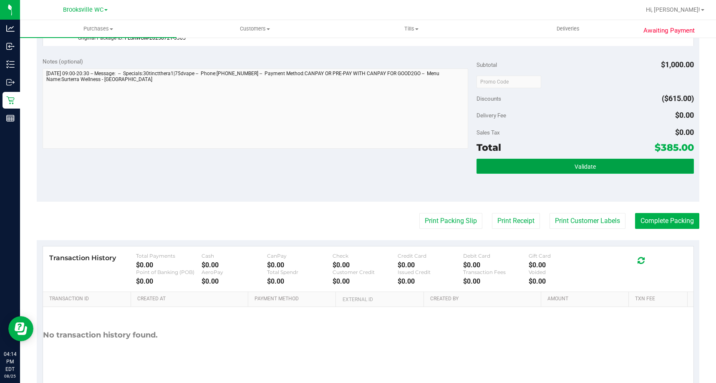
click at [557, 172] on button "Validate" at bounding box center [585, 166] width 217 height 15
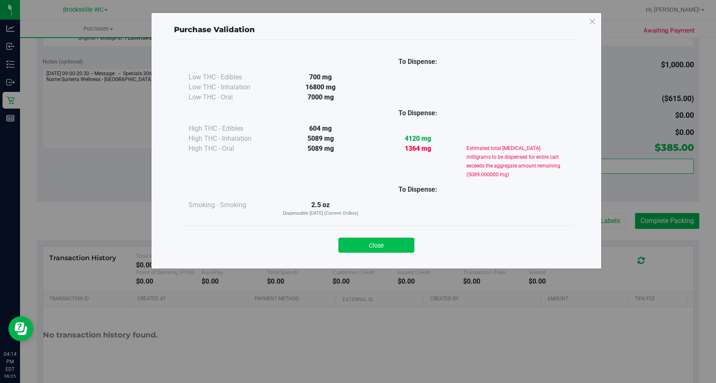
click at [402, 239] on button "Close" at bounding box center [377, 245] width 76 height 15
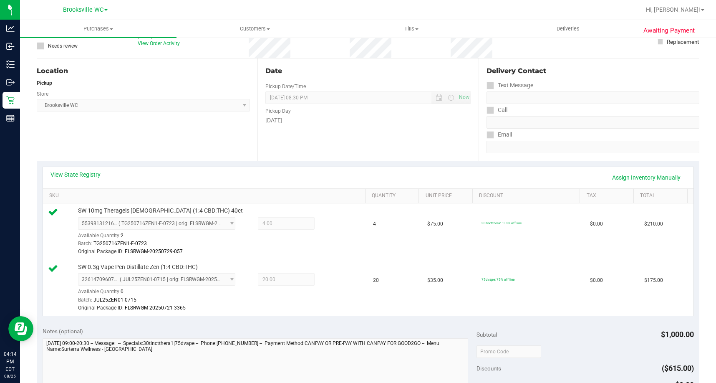
scroll to position [0, 0]
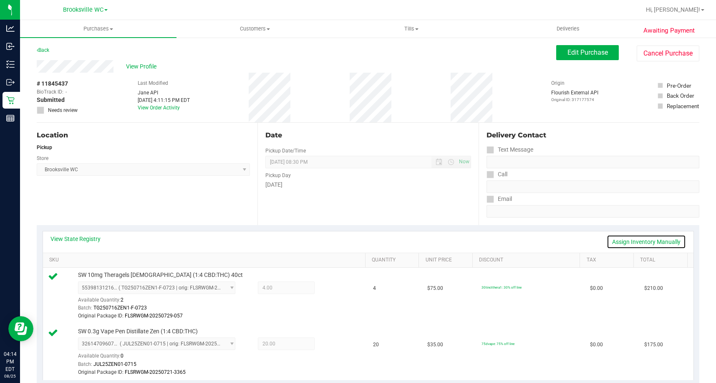
click at [615, 243] on link "Assign Inventory Manually" at bounding box center [646, 242] width 79 height 14
click at [329, 288] on icon at bounding box center [333, 289] width 9 height 10
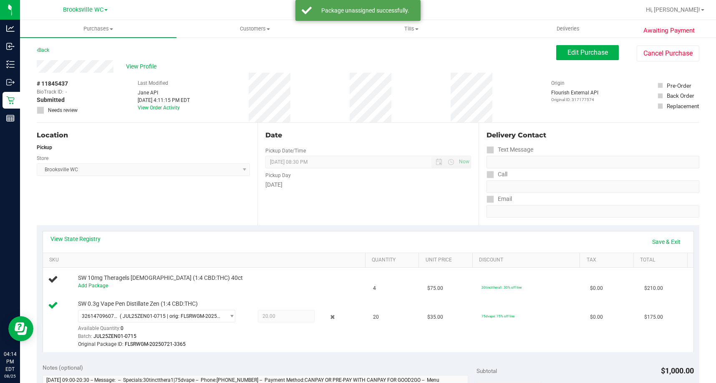
click at [503, 229] on div "View State Registry Save & Exit SKU Quantity Unit Price Discount Tax Total SW 1…" at bounding box center [368, 291] width 663 height 133
click at [654, 244] on link "Save & Exit" at bounding box center [666, 242] width 39 height 14
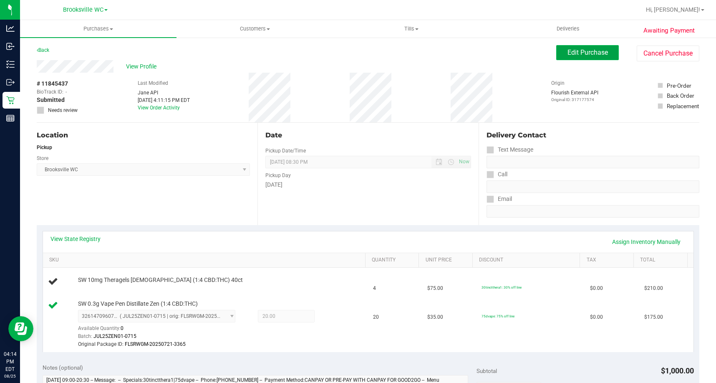
click at [568, 53] on span "Edit Purchase" at bounding box center [588, 52] width 40 height 8
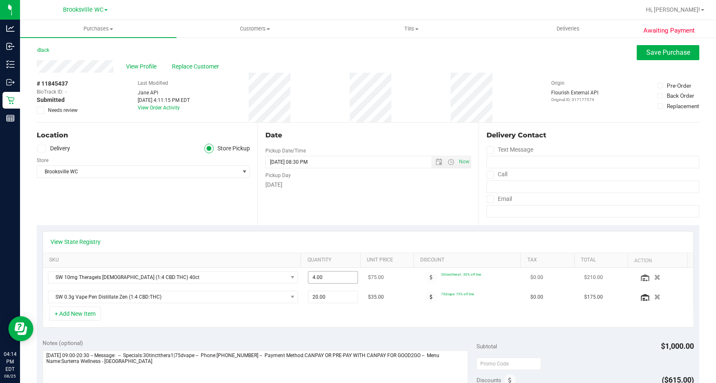
click at [334, 279] on span "4.00 4" at bounding box center [333, 277] width 50 height 13
click at [334, 279] on input "4" at bounding box center [332, 277] width 49 height 12
type input "3"
type input "3.00"
click at [377, 211] on div "Date Pickup Date/Time 08/25/2025 Now 08/25/2025 08:30 PM Now Pickup Day Monday" at bounding box center [368, 174] width 221 height 102
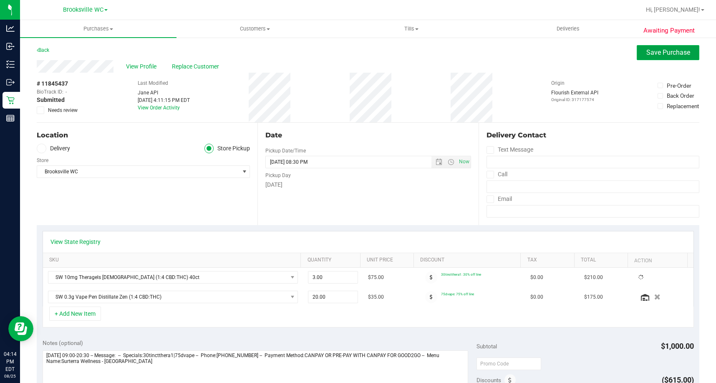
click at [663, 57] on button "Save Purchase" at bounding box center [668, 52] width 63 height 15
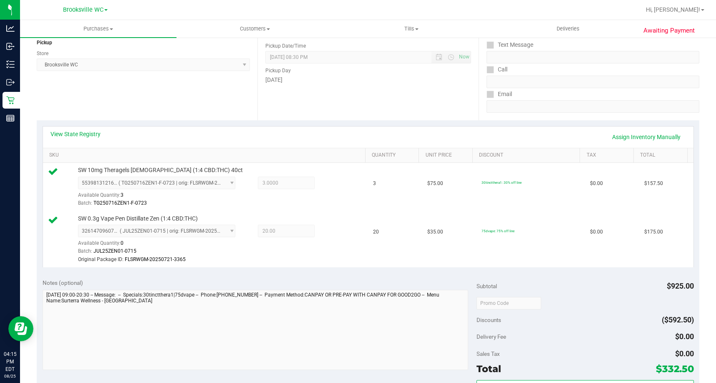
scroll to position [292, 0]
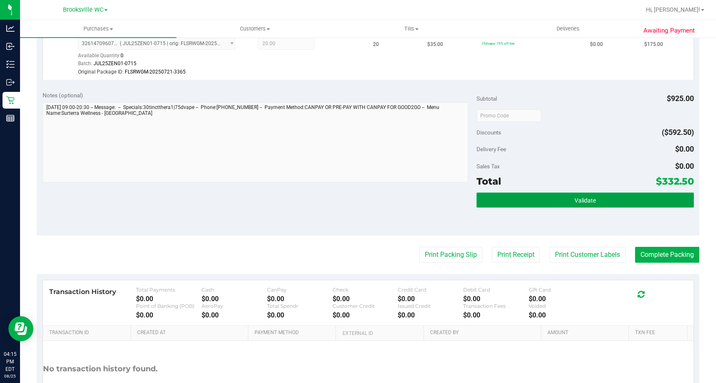
click at [575, 196] on button "Validate" at bounding box center [585, 199] width 217 height 15
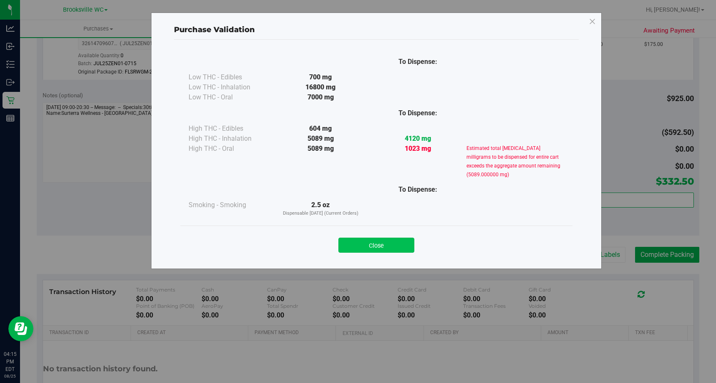
click at [395, 245] on button "Close" at bounding box center [377, 245] width 76 height 15
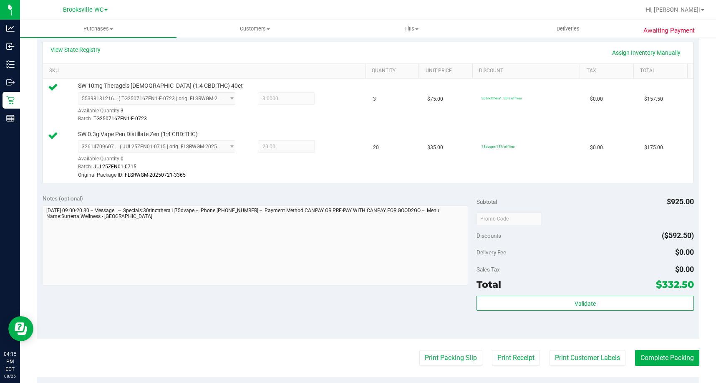
scroll to position [42, 0]
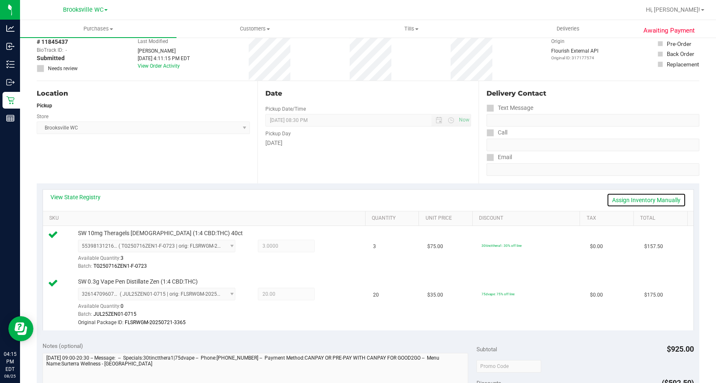
click at [622, 197] on link "Assign Inventory Manually" at bounding box center [646, 200] width 79 height 14
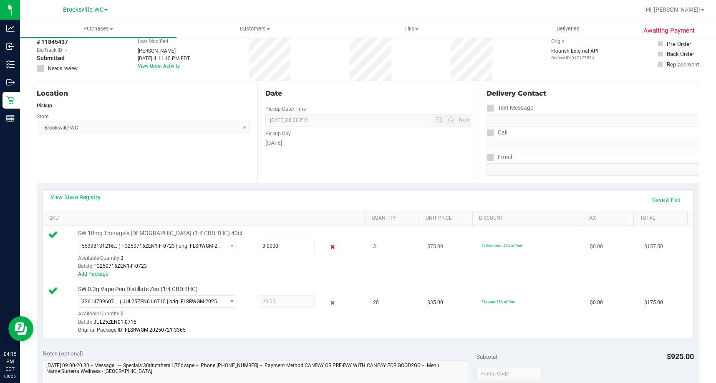
click at [329, 245] on icon at bounding box center [333, 247] width 9 height 10
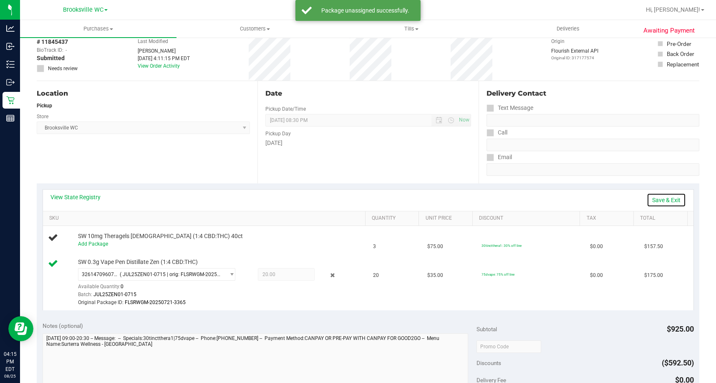
click at [652, 194] on link "Save & Exit" at bounding box center [666, 200] width 39 height 14
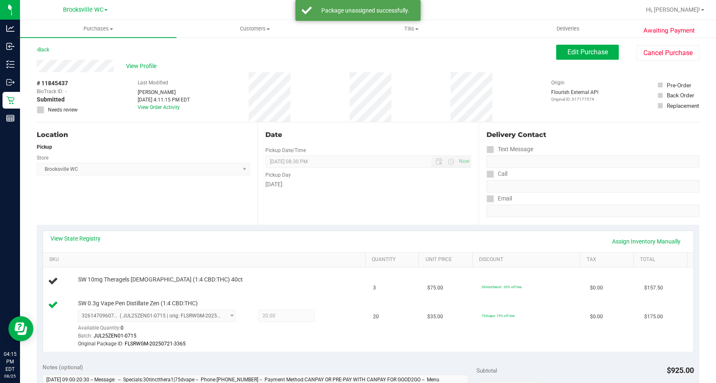
scroll to position [0, 0]
click at [584, 52] on span "Edit Purchase" at bounding box center [588, 52] width 40 height 8
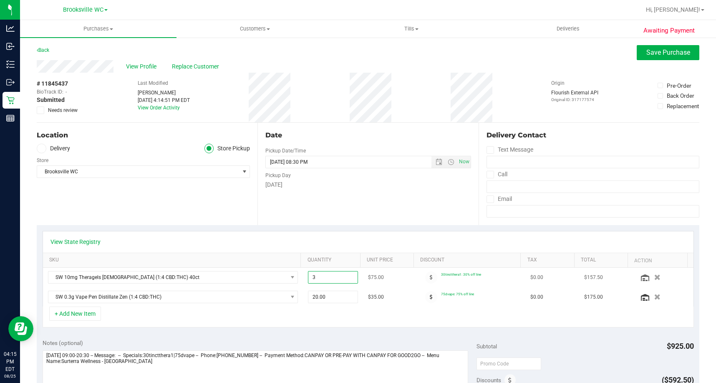
click at [317, 278] on span "3.00 3" at bounding box center [333, 277] width 50 height 13
click at [317, 278] on input "3" at bounding box center [332, 277] width 49 height 12
type input "2"
type input "2.00"
click at [364, 207] on div "Date Pickup Date/Time 08/25/2025 Now 08/25/2025 08:30 PM Now Pickup Day Monday" at bounding box center [368, 174] width 221 height 102
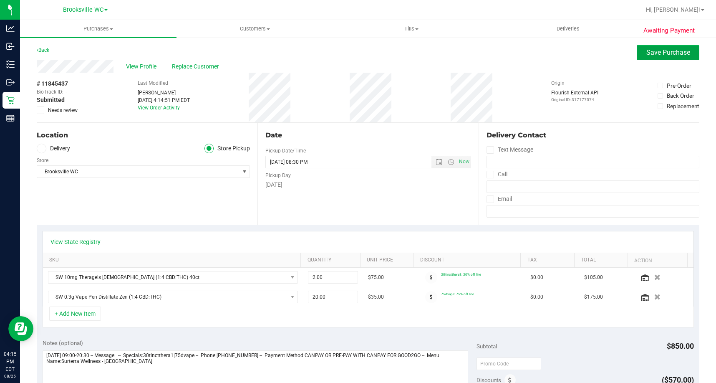
click at [651, 53] on span "Save Purchase" at bounding box center [669, 52] width 44 height 8
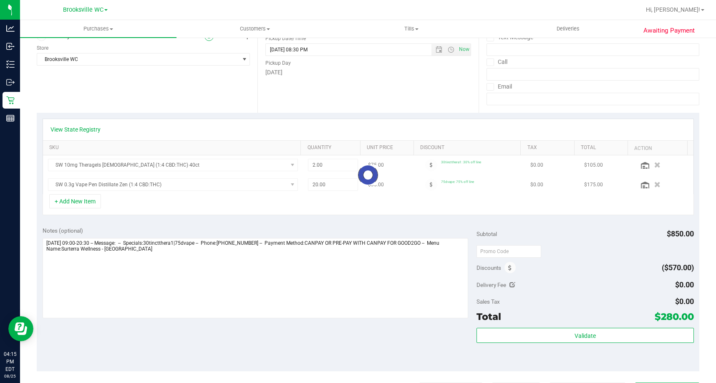
scroll to position [125, 0]
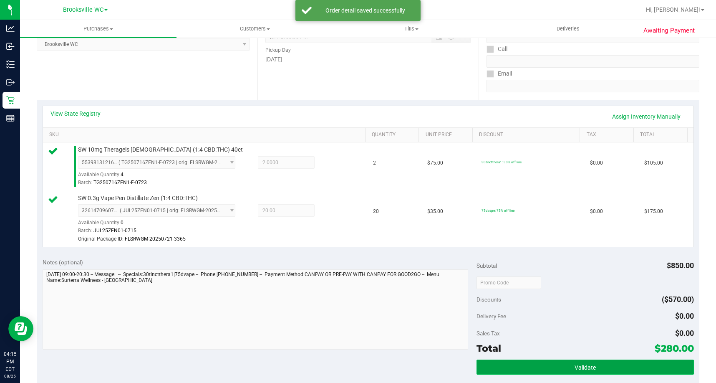
click at [581, 374] on button "Validate" at bounding box center [585, 366] width 217 height 15
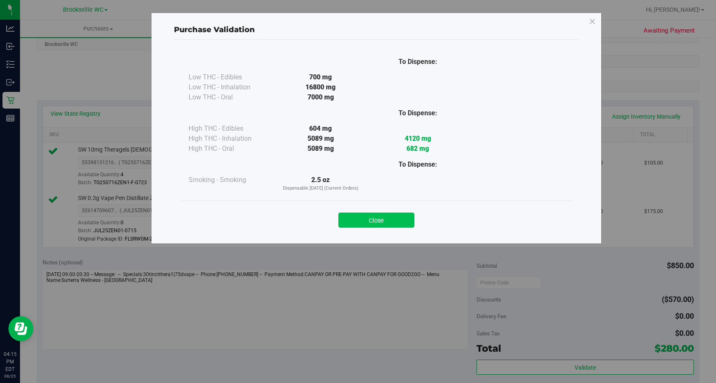
click at [376, 220] on button "Close" at bounding box center [377, 219] width 76 height 15
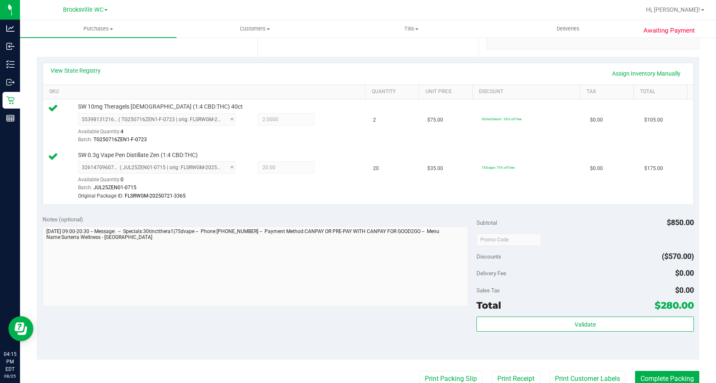
scroll to position [209, 0]
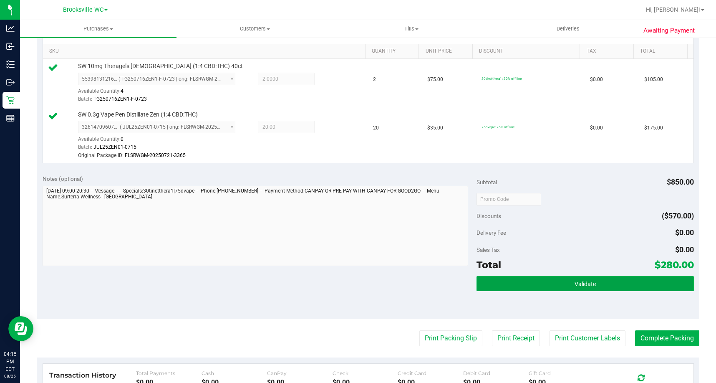
click at [513, 289] on button "Validate" at bounding box center [585, 283] width 217 height 15
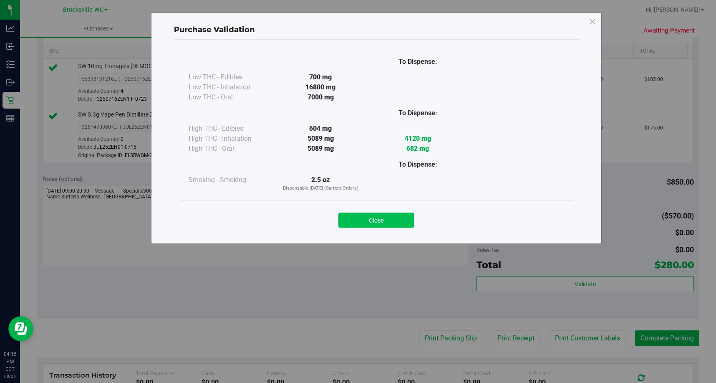
click at [378, 216] on button "Close" at bounding box center [377, 219] width 76 height 15
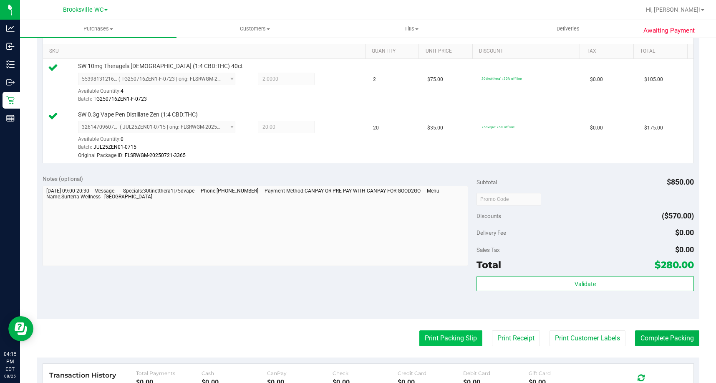
click at [420, 334] on button "Print Packing Slip" at bounding box center [451, 338] width 63 height 16
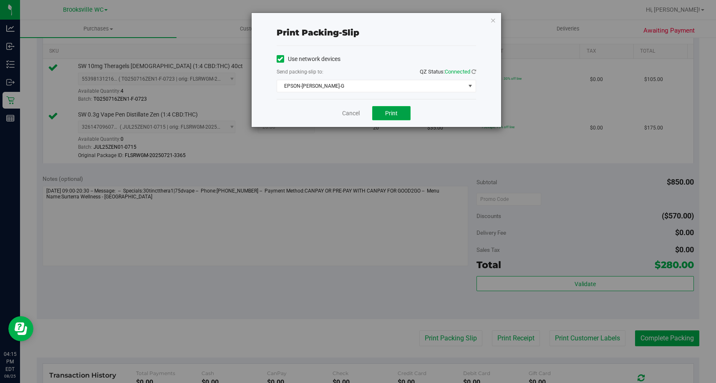
click at [406, 114] on button "Print" at bounding box center [391, 113] width 38 height 14
click at [490, 23] on icon "button" at bounding box center [493, 20] width 6 height 10
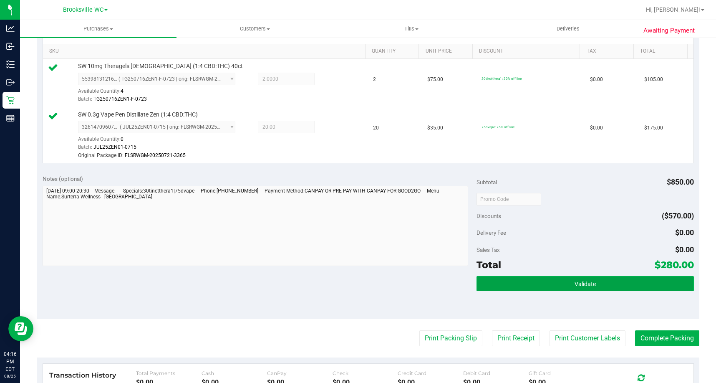
click at [576, 281] on span "Validate" at bounding box center [585, 284] width 21 height 7
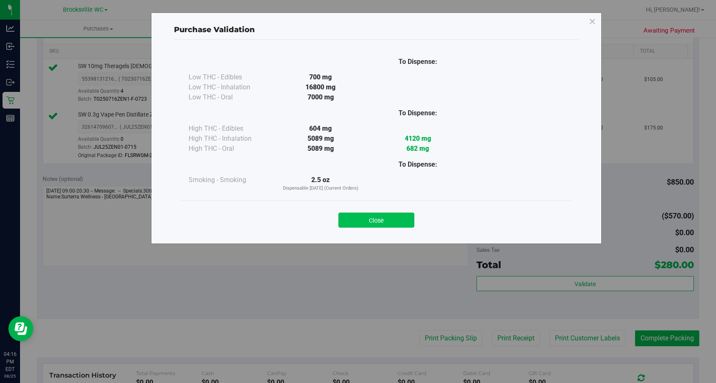
click at [372, 219] on button "Close" at bounding box center [377, 219] width 76 height 15
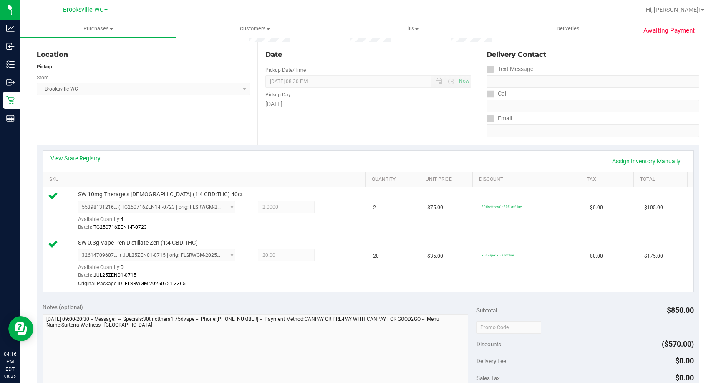
scroll to position [250, 0]
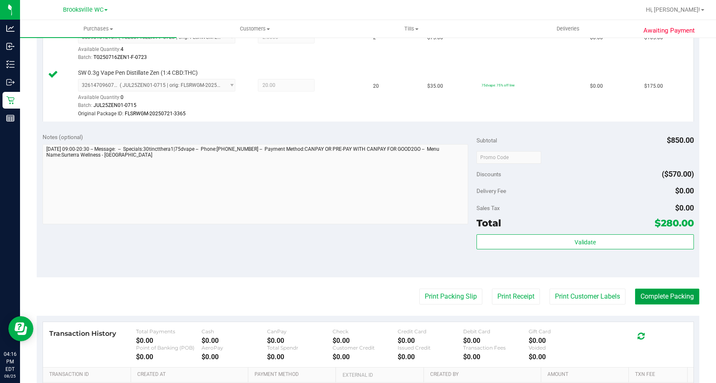
click at [654, 303] on button "Complete Packing" at bounding box center [667, 296] width 64 height 16
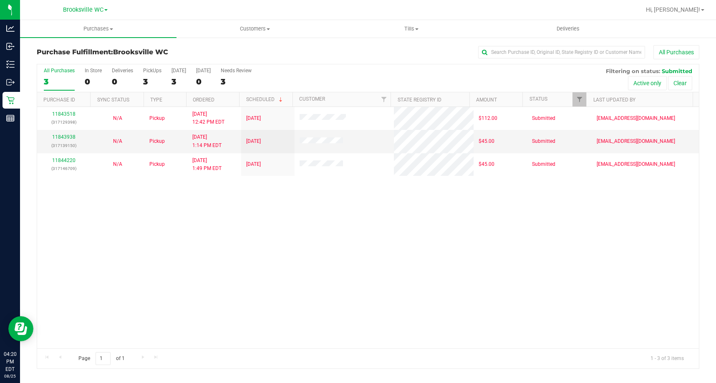
click at [55, 236] on div "11843518 (317129398) N/A Pickup 8/25/2025 12:42 PM EDT 8/25/2025 $112.00 Submit…" at bounding box center [368, 227] width 662 height 241
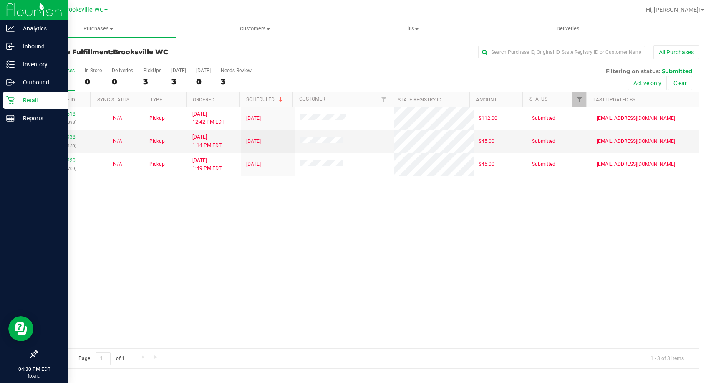
click at [16, 264] on div at bounding box center [34, 237] width 68 height 218
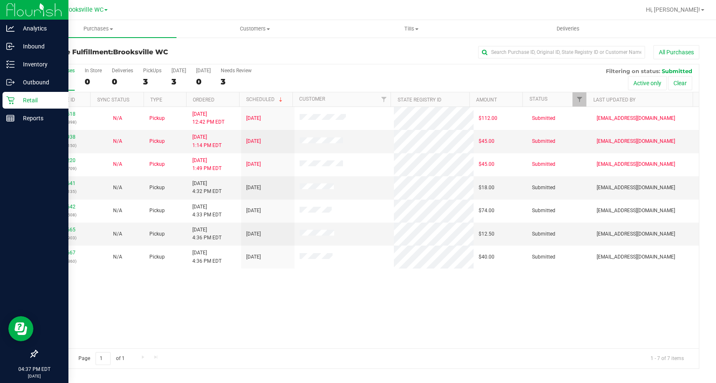
click at [49, 262] on div at bounding box center [34, 237] width 68 height 218
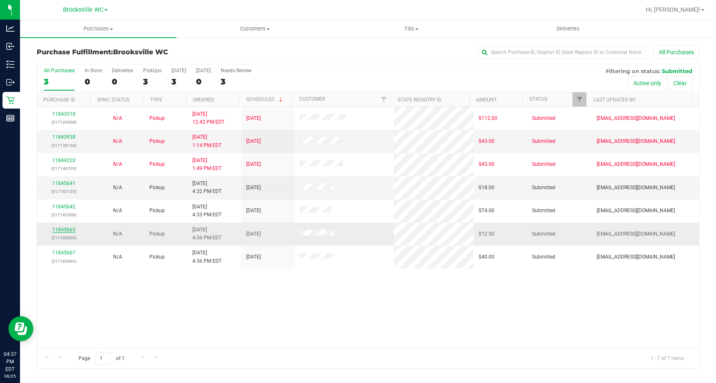
click at [63, 227] on link "11845665" at bounding box center [63, 230] width 23 height 6
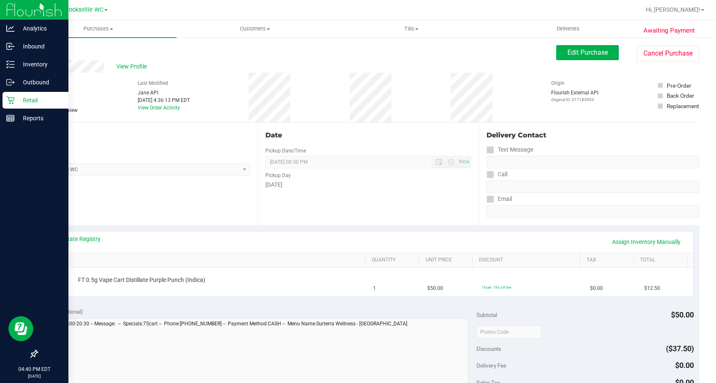
drag, startPoint x: 26, startPoint y: 193, endPoint x: 107, endPoint y: 10, distance: 200.3
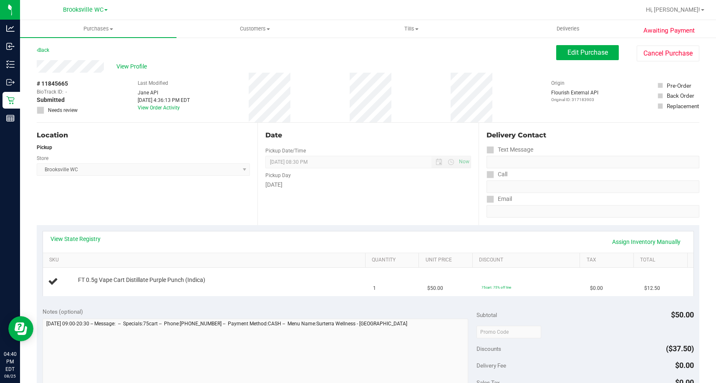
click at [20, 193] on div at bounding box center [10, 229] width 20 height 203
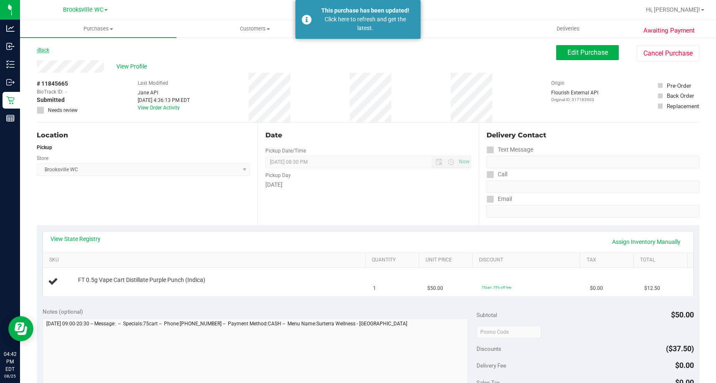
click at [40, 51] on link "Back" at bounding box center [43, 50] width 13 height 6
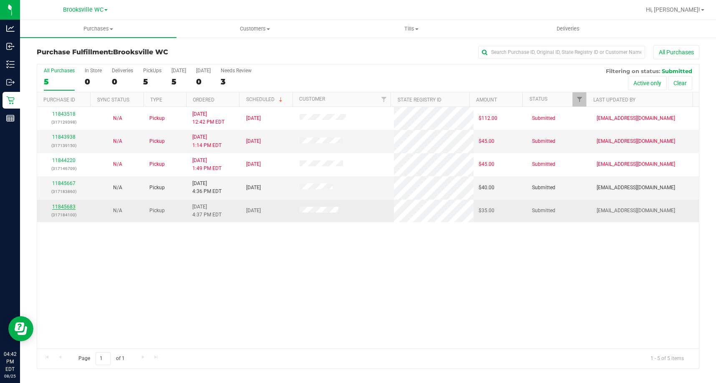
click at [69, 208] on link "11845683" at bounding box center [63, 207] width 23 height 6
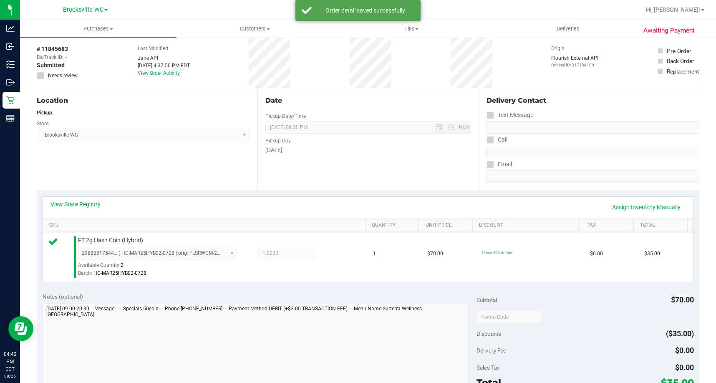
scroll to position [209, 0]
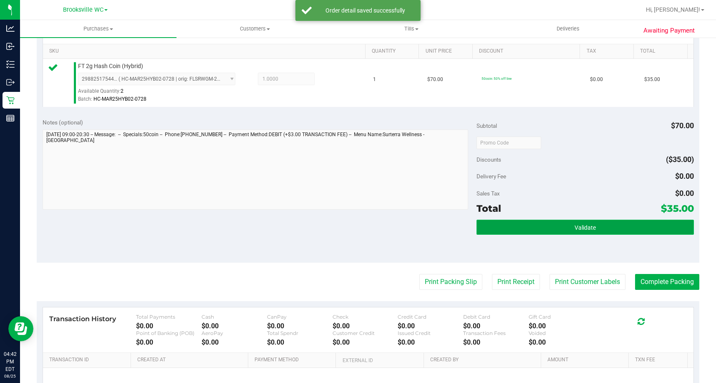
click at [512, 230] on button "Validate" at bounding box center [585, 227] width 217 height 15
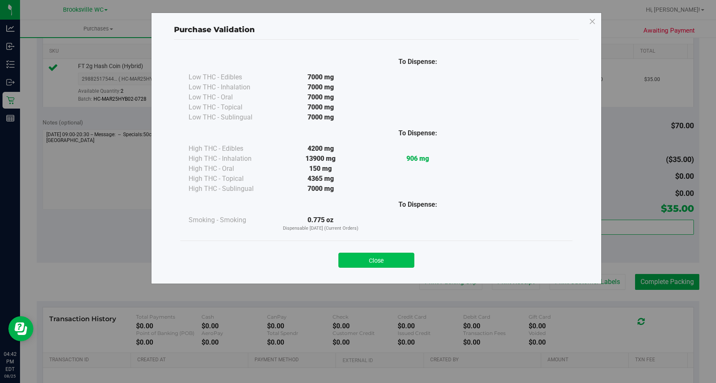
click at [373, 266] on button "Close" at bounding box center [377, 260] width 76 height 15
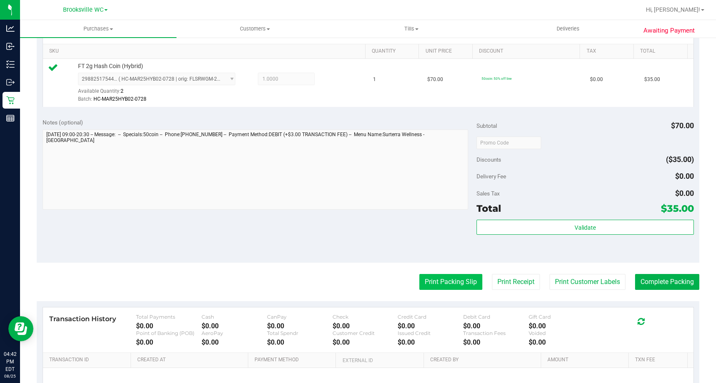
click at [450, 278] on button "Print Packing Slip" at bounding box center [451, 282] width 63 height 16
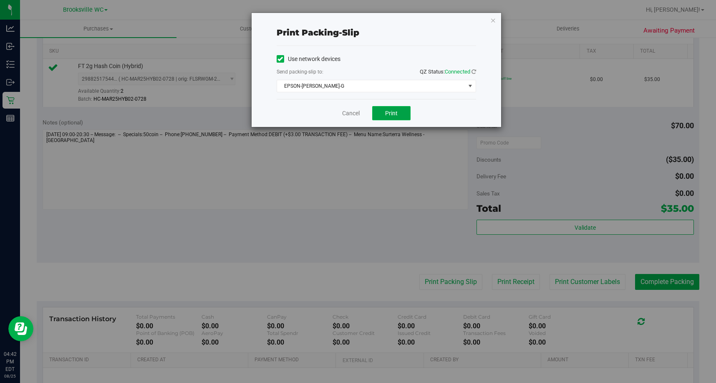
click at [395, 110] on span "Print" at bounding box center [391, 113] width 13 height 7
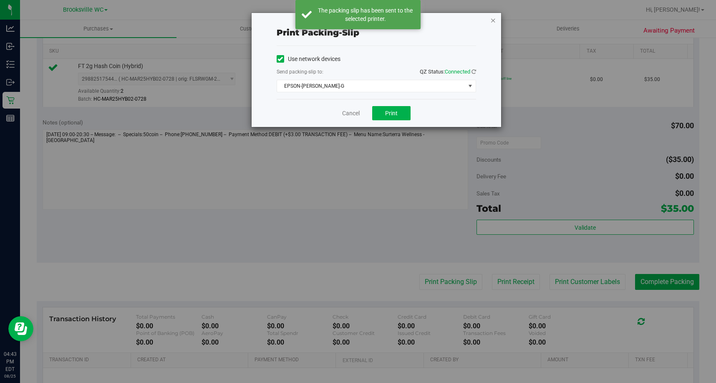
click at [490, 20] on icon "button" at bounding box center [493, 20] width 6 height 10
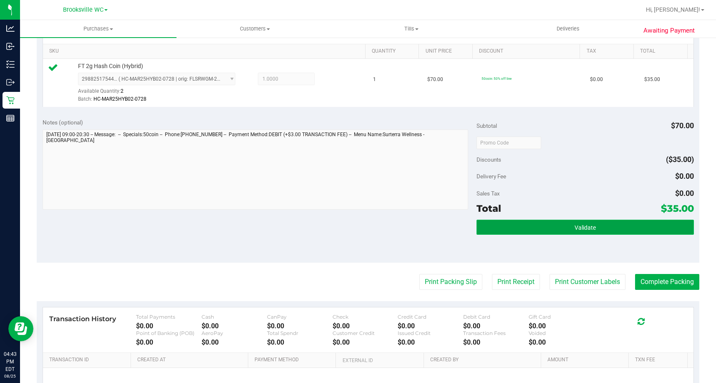
click at [541, 230] on button "Validate" at bounding box center [585, 227] width 217 height 15
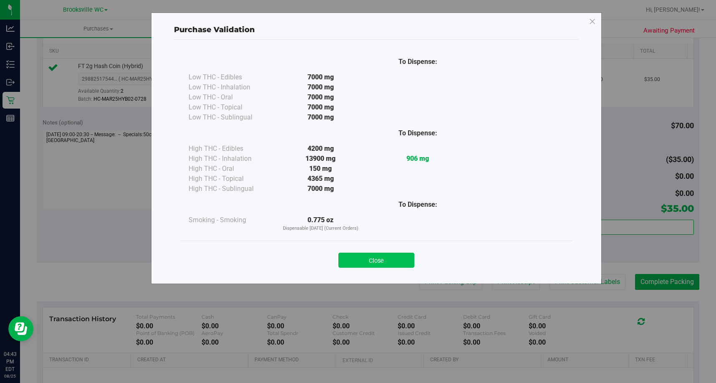
click at [387, 263] on button "Close" at bounding box center [377, 260] width 76 height 15
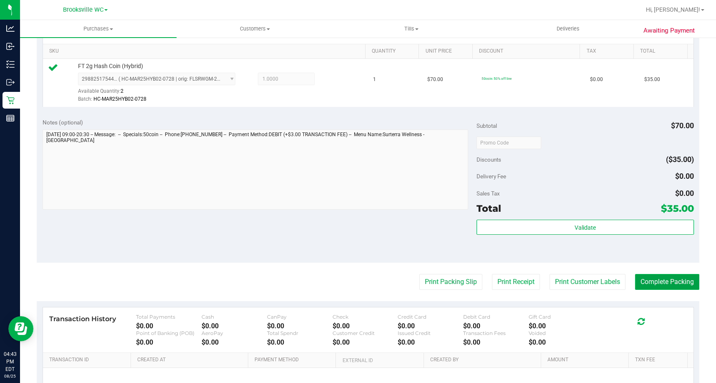
click at [647, 278] on button "Complete Packing" at bounding box center [667, 282] width 64 height 16
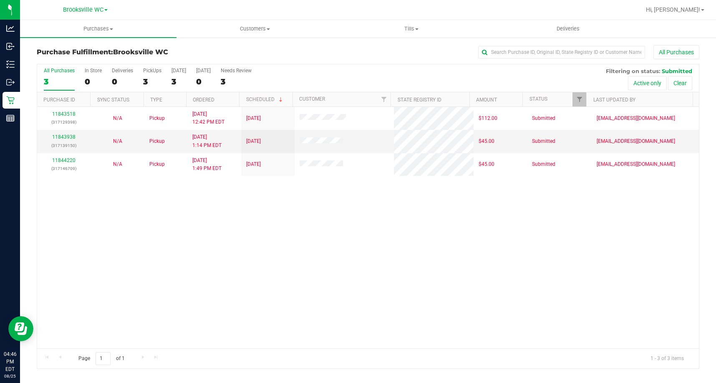
click at [68, 233] on div "11843518 (317129398) N/A Pickup 8/25/2025 12:42 PM EDT 8/25/2025 $112.00 Submit…" at bounding box center [368, 227] width 662 height 241
click at [57, 232] on div "11843518 (317129398) N/A Pickup 8/25/2025 12:42 PM EDT 8/25/2025 $112.00 Submit…" at bounding box center [368, 227] width 662 height 241
drag, startPoint x: 14, startPoint y: 227, endPoint x: 79, endPoint y: 140, distance: 108.4
click at [14, 227] on div at bounding box center [10, 229] width 20 height 203
